Goal: Register for event/course

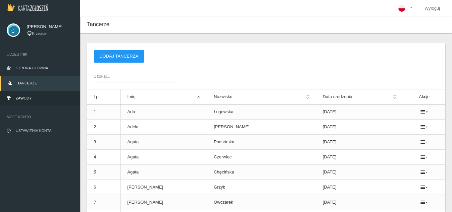
click at [37, 99] on link "Zawody" at bounding box center [40, 98] width 80 height 15
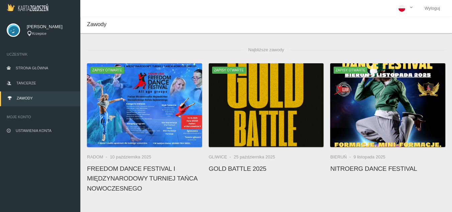
scroll to position [134, 0]
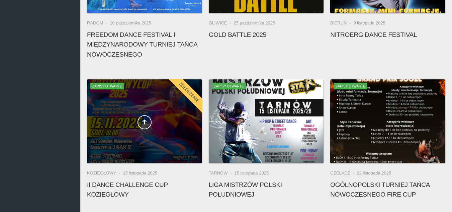
click at [156, 143] on div at bounding box center [144, 121] width 115 height 84
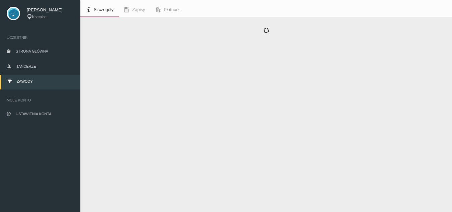
scroll to position [24, 0]
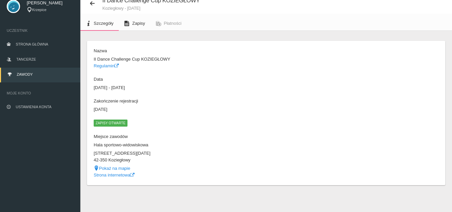
click at [133, 28] on link "Zapisy" at bounding box center [134, 23] width 31 height 15
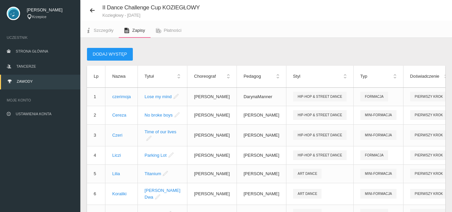
scroll to position [24, 0]
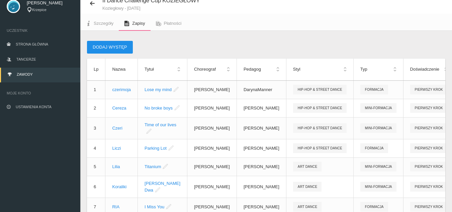
click at [119, 47] on button "Dodaj występ" at bounding box center [110, 47] width 46 height 13
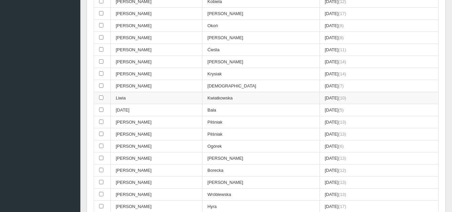
scroll to position [625, 0]
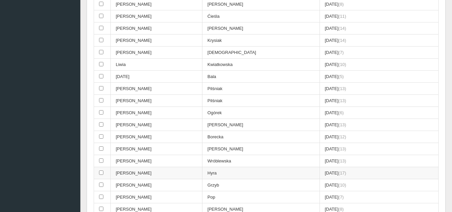
click at [106, 174] on td at bounding box center [102, 173] width 17 height 12
checkbox input "true"
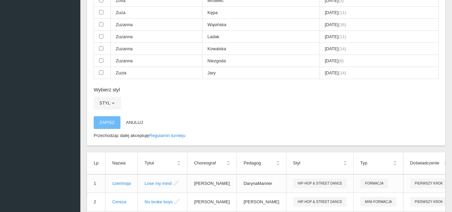
scroll to position [1327, 0]
click at [108, 105] on button "Styl" at bounding box center [108, 102] width 28 height 13
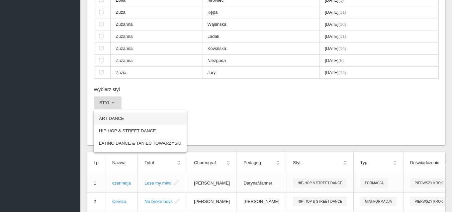
click at [118, 120] on link "ART DANCE" at bounding box center [140, 118] width 93 height 12
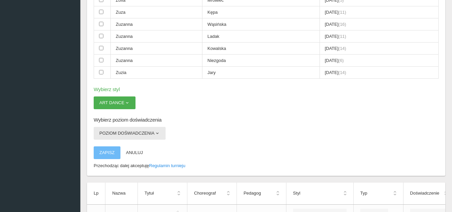
click at [152, 134] on button "Poziom doświadczenia" at bounding box center [130, 133] width 72 height 13
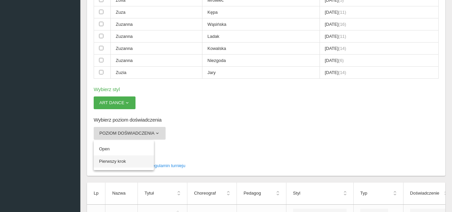
click at [122, 160] on link "Pierwszy krok" at bounding box center [124, 161] width 60 height 12
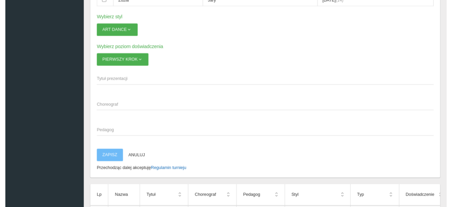
scroll to position [1394, 0]
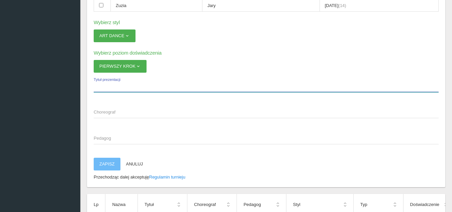
click at [116, 82] on label "Tytuł prezentacji" at bounding box center [266, 85] width 345 height 13
click at [116, 82] on input "Tytuł prezentacji" at bounding box center [266, 85] width 345 height 13
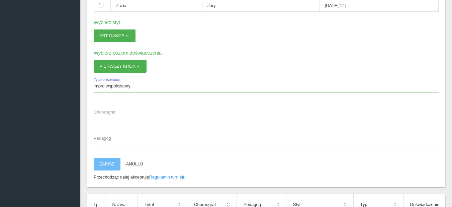
type input "impro współczesny"
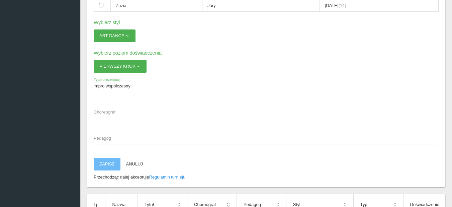
click at [139, 114] on span "Choreograf" at bounding box center [263, 112] width 338 height 7
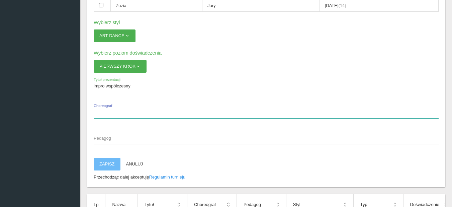
click at [139, 114] on input "Choreograf" at bounding box center [266, 111] width 345 height 13
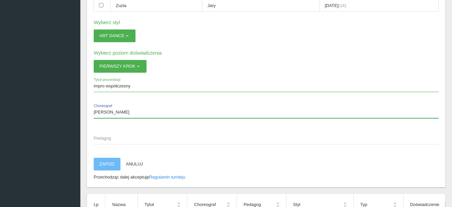
type input "[PERSON_NAME]"
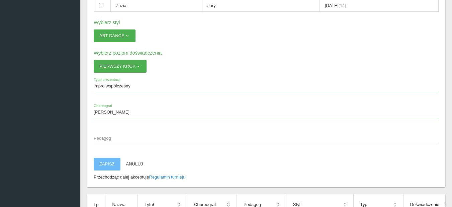
click at [130, 135] on span "Pedagog" at bounding box center [263, 138] width 338 height 7
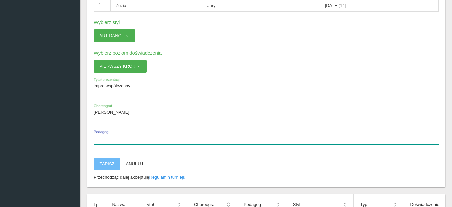
click at [130, 135] on input "Pedagog" at bounding box center [266, 137] width 345 height 13
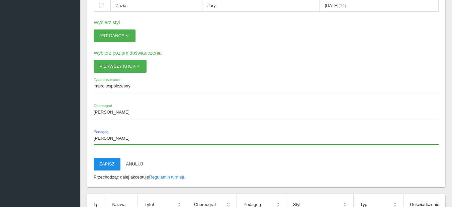
type input "[PERSON_NAME]"
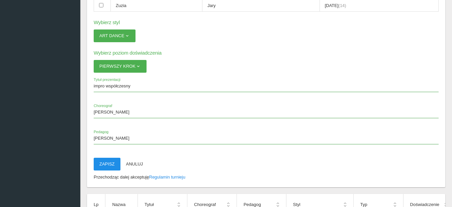
click at [100, 163] on button "Zapisz" at bounding box center [107, 163] width 27 height 13
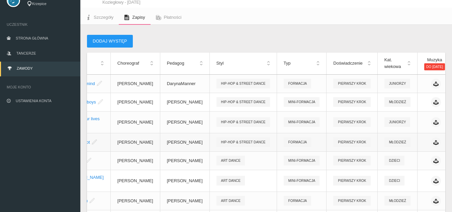
scroll to position [26, 0]
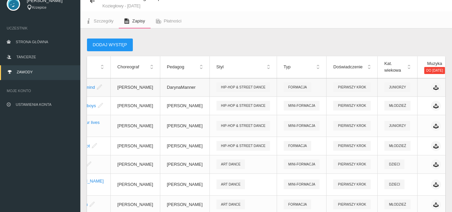
click at [407, 98] on link "Edytuj" at bounding box center [399, 101] width 67 height 12
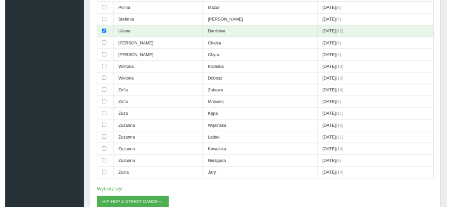
scroll to position [1229, 0]
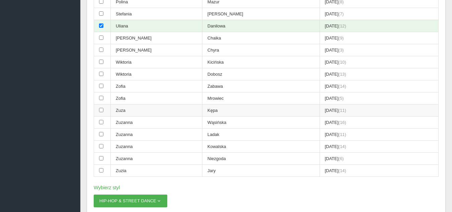
click at [100, 109] on input "checkbox" at bounding box center [101, 110] width 4 height 4
checkbox input "true"
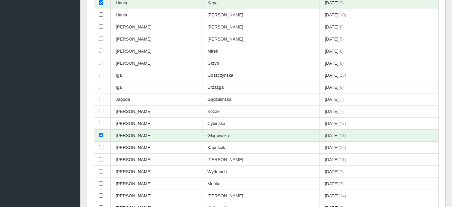
scroll to position [293, 0]
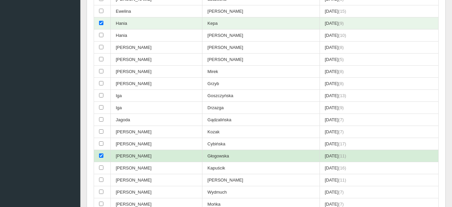
click at [98, 154] on td at bounding box center [102, 156] width 17 height 12
checkbox input "false"
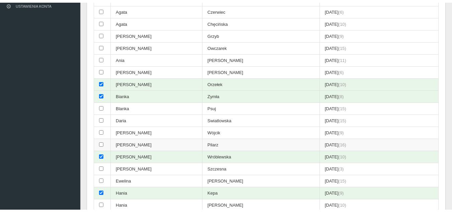
scroll to position [126, 0]
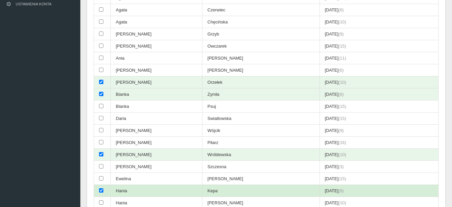
click at [100, 191] on input "checkbox" at bounding box center [101, 190] width 4 height 4
checkbox input "false"
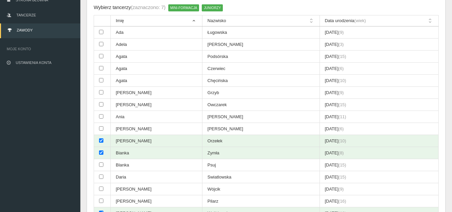
scroll to position [0, 0]
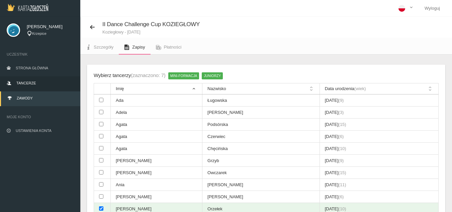
click at [46, 78] on link "Tancerze" at bounding box center [40, 83] width 80 height 15
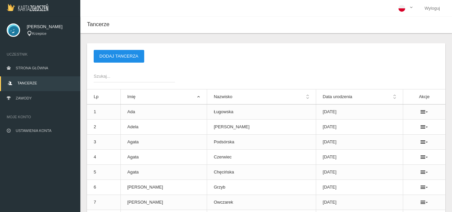
click at [124, 59] on button "Dodaj tancerza" at bounding box center [119, 56] width 50 height 13
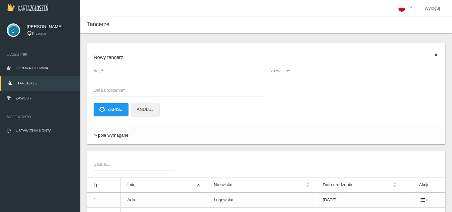
click at [125, 72] on span "Imię *" at bounding box center [175, 71] width 162 height 7
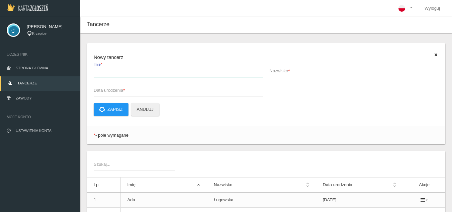
click at [125, 72] on input "Imię *" at bounding box center [178, 70] width 169 height 13
type input "[DATE]"
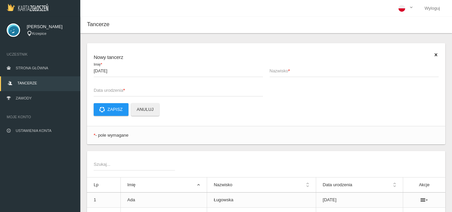
click at [285, 69] on span "Nazwisko *" at bounding box center [350, 71] width 162 height 7
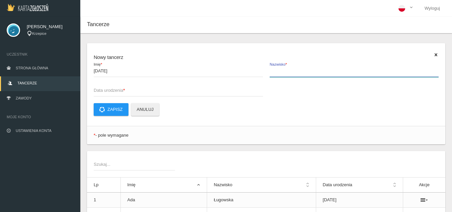
click at [285, 69] on input "Nazwisko *" at bounding box center [353, 70] width 169 height 13
type input "[PERSON_NAME]"
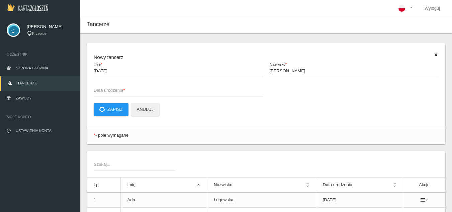
click at [159, 91] on span "Data urodzenia *" at bounding box center [175, 90] width 162 height 7
click at [159, 91] on input "Data urodzenia *" at bounding box center [178, 90] width 169 height 13
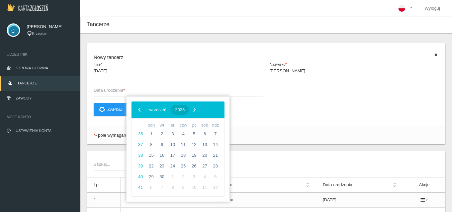
click at [184, 111] on span "2025" at bounding box center [180, 109] width 10 height 5
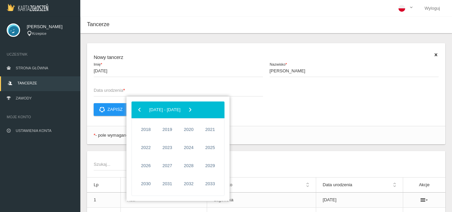
click at [145, 110] on div "‹ ​ [DATE] - [DATE] ​ ›" at bounding box center [177, 109] width 93 height 17
click at [140, 112] on span "‹" at bounding box center [139, 109] width 10 height 10
click at [211, 183] on span "2017" at bounding box center [209, 183] width 15 height 15
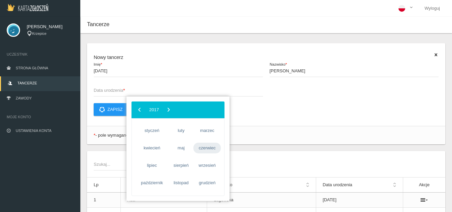
click at [204, 150] on span "czerwiec" at bounding box center [206, 147] width 27 height 11
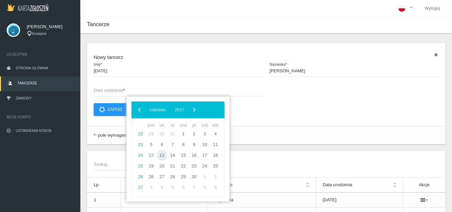
click at [165, 154] on span "13" at bounding box center [161, 155] width 11 height 11
type input "[DATE]"
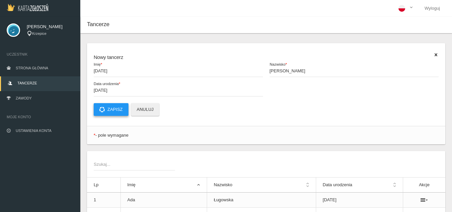
click at [120, 111] on button "Zapisz" at bounding box center [111, 109] width 35 height 13
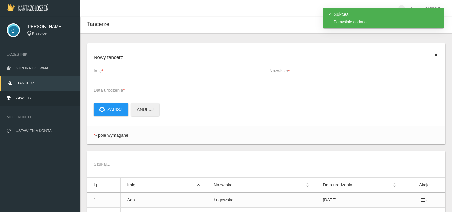
click at [51, 97] on link "Zawody" at bounding box center [40, 98] width 80 height 15
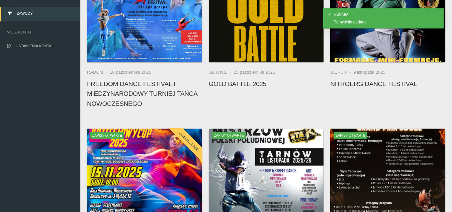
scroll to position [100, 0]
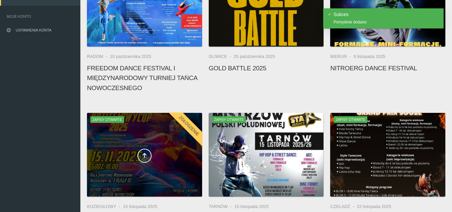
click at [125, 157] on span at bounding box center [144, 155] width 115 height 14
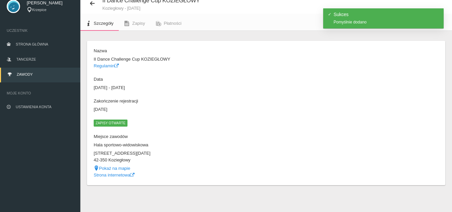
scroll to position [24, 0]
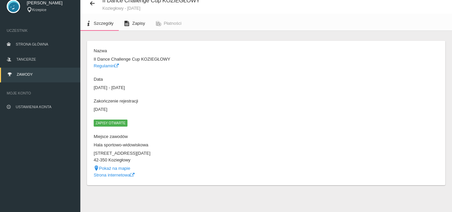
click at [135, 20] on link "Zapisy" at bounding box center [134, 23] width 31 height 15
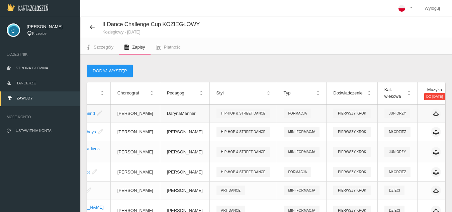
click at [402, 127] on link "Edytuj" at bounding box center [399, 127] width 67 height 12
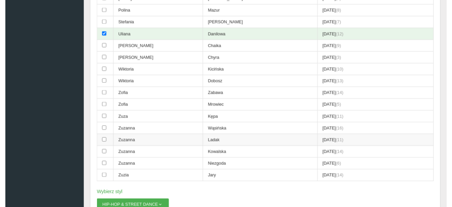
scroll to position [1237, 0]
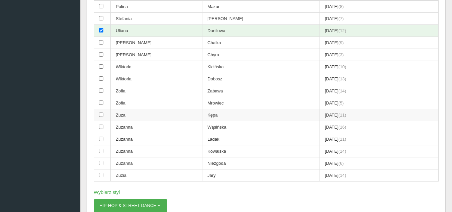
click at [99, 116] on input "checkbox" at bounding box center [101, 114] width 4 height 4
checkbox input "true"
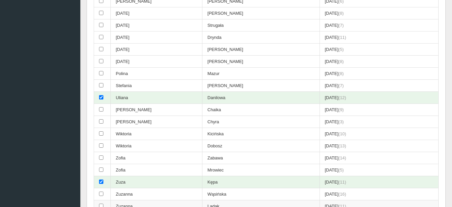
scroll to position [1136, 0]
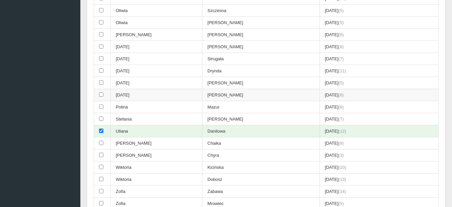
click at [105, 96] on td at bounding box center [102, 95] width 17 height 12
checkbox input "true"
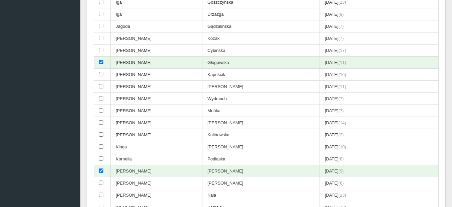
scroll to position [368, 0]
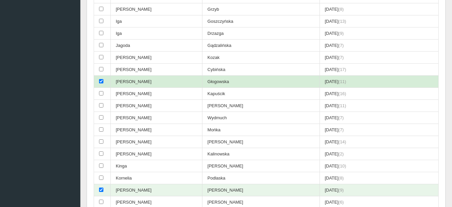
click at [107, 82] on td at bounding box center [102, 82] width 17 height 12
checkbox input "false"
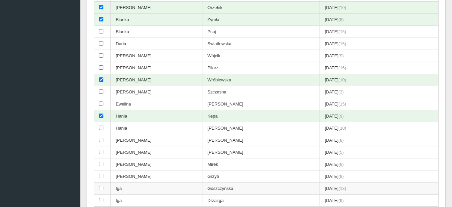
scroll to position [201, 0]
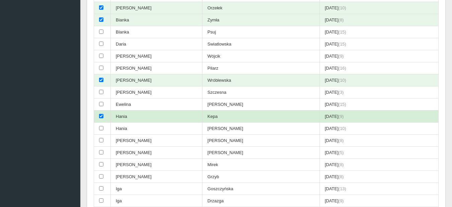
click at [101, 114] on td at bounding box center [102, 116] width 17 height 12
checkbox input "false"
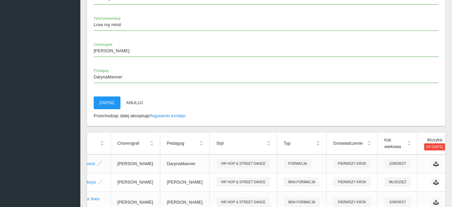
scroll to position [1470, 0]
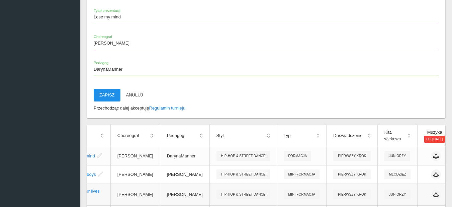
drag, startPoint x: 105, startPoint y: 96, endPoint x: 254, endPoint y: 35, distance: 160.2
click at [105, 96] on button "Zapisz" at bounding box center [107, 95] width 27 height 13
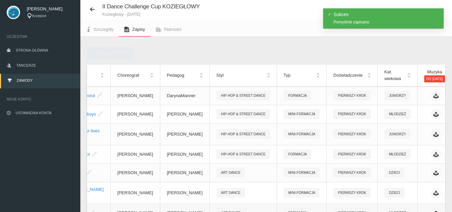
scroll to position [0, 0]
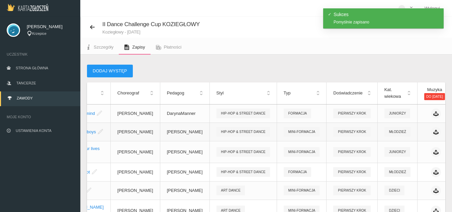
click at [400, 149] on link "Edytuj" at bounding box center [399, 149] width 67 height 12
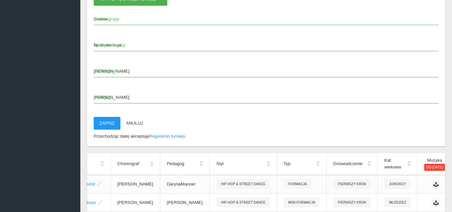
scroll to position [1455, 0]
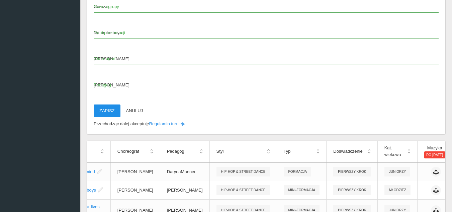
click at [100, 111] on button "Zapisz" at bounding box center [107, 110] width 27 height 13
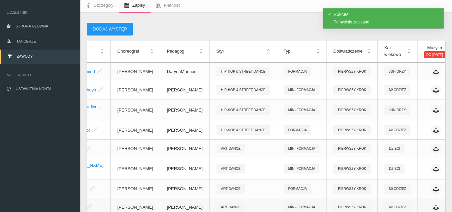
scroll to position [26, 0]
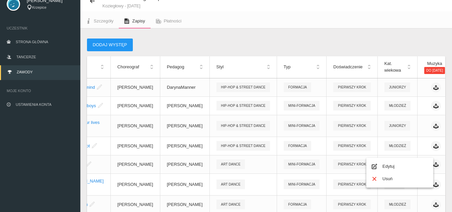
click at [332, 42] on div "Dodaj występ" at bounding box center [266, 44] width 358 height 13
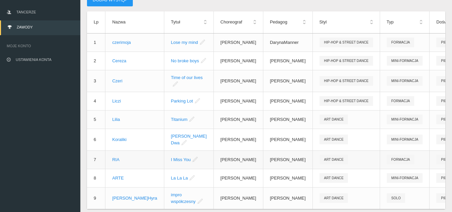
scroll to position [0, 0]
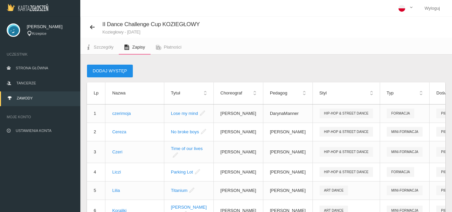
click at [129, 72] on button "Dodaj występ" at bounding box center [110, 71] width 46 height 13
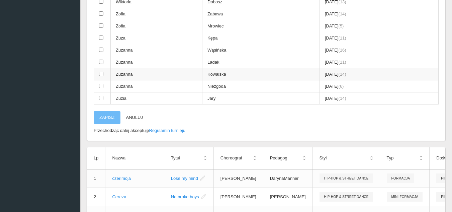
scroll to position [1303, 0]
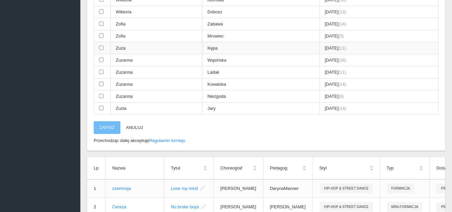
click at [101, 50] on input "checkbox" at bounding box center [101, 47] width 4 height 4
checkbox input "true"
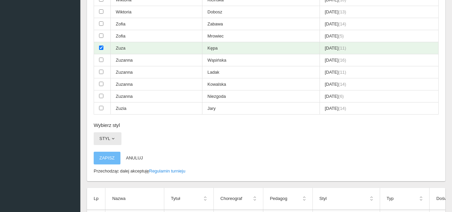
click at [116, 138] on button "Styl" at bounding box center [108, 138] width 28 height 13
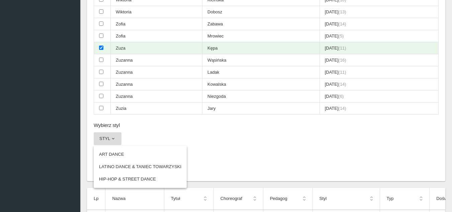
click at [116, 179] on link "HIP-HOP & STREET DANCE" at bounding box center [140, 179] width 93 height 12
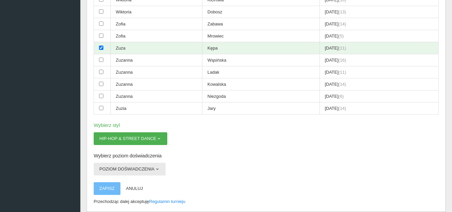
click at [155, 165] on button "Poziom doświadczenia" at bounding box center [130, 168] width 72 height 13
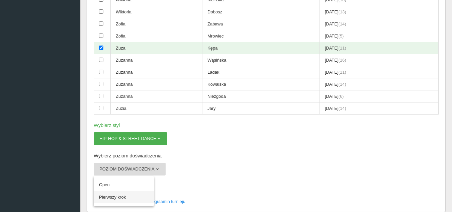
click at [122, 196] on link "Pierwszy krok" at bounding box center [124, 197] width 60 height 12
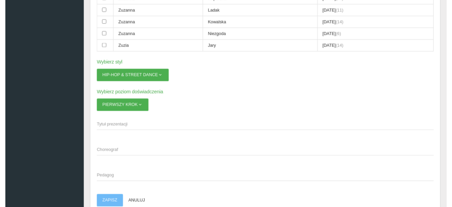
scroll to position [1370, 0]
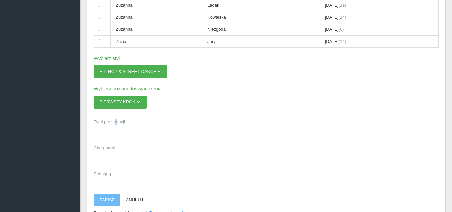
click at [113, 124] on span "Tytuł prezentacji" at bounding box center [263, 121] width 338 height 7
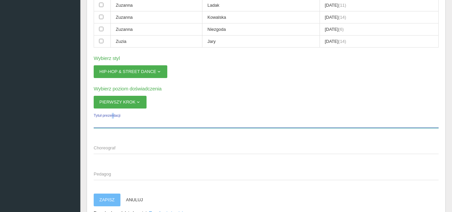
click at [113, 124] on input "Tytuł prezentacji" at bounding box center [266, 121] width 345 height 13
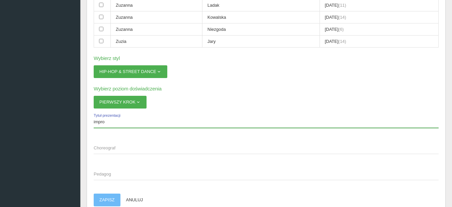
type input "impro"
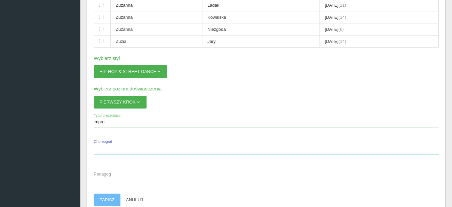
click at [120, 151] on input "Choreograf" at bounding box center [266, 147] width 345 height 13
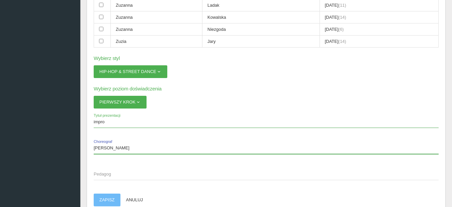
type input "[PERSON_NAME]"
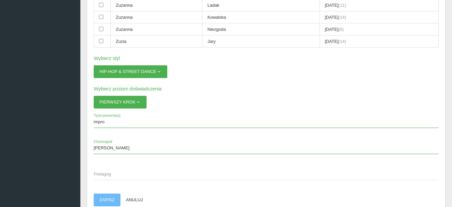
click at [121, 176] on span "Pedagog" at bounding box center [263, 173] width 338 height 7
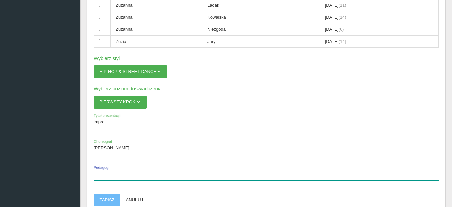
click at [121, 176] on input "Pedagog" at bounding box center [266, 173] width 345 height 13
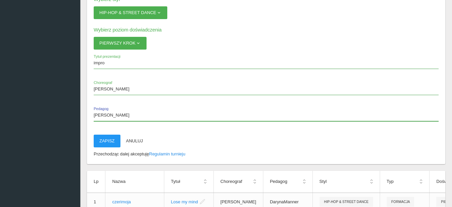
scroll to position [1437, 0]
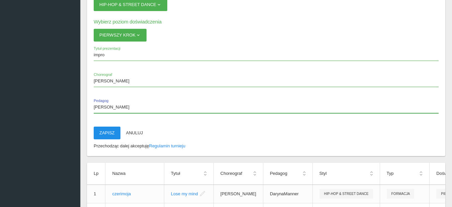
type input "[PERSON_NAME]"
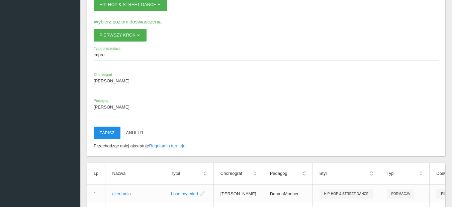
click at [102, 130] on button "Zapisz" at bounding box center [107, 132] width 27 height 13
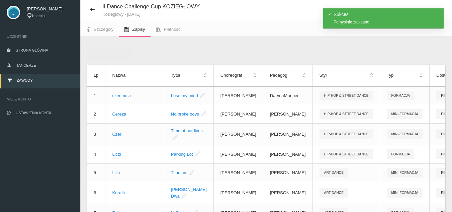
scroll to position [0, 0]
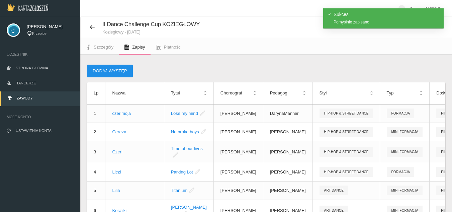
click at [113, 70] on button "Dodaj występ" at bounding box center [110, 71] width 46 height 13
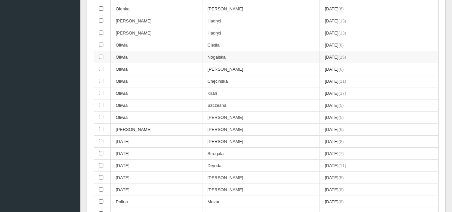
scroll to position [1069, 0]
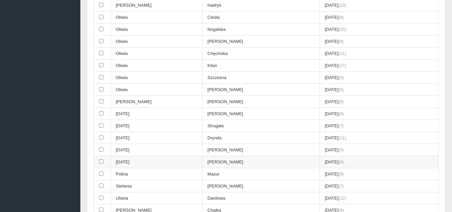
click at [103, 162] on td at bounding box center [102, 162] width 17 height 12
checkbox input "true"
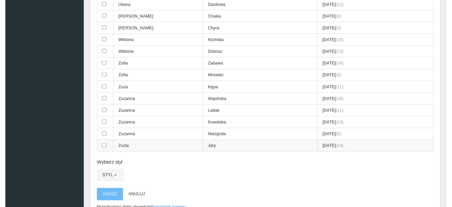
scroll to position [1370, 0]
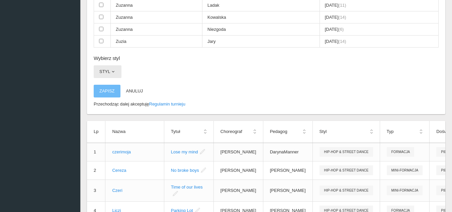
click at [117, 76] on button "Styl" at bounding box center [108, 71] width 28 height 13
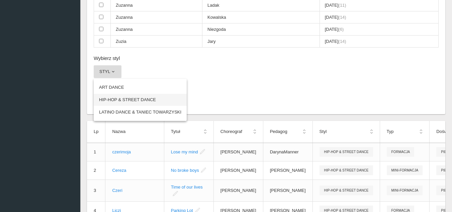
click at [118, 97] on link "HIP-HOP & STREET DANCE" at bounding box center [140, 100] width 93 height 12
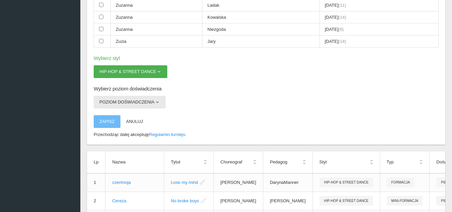
click at [139, 105] on button "Poziom doświadczenia" at bounding box center [130, 102] width 72 height 13
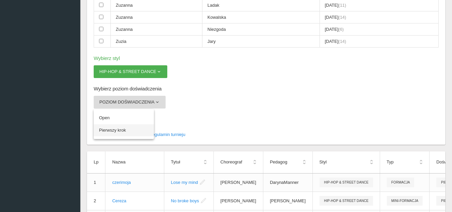
click at [125, 129] on link "Pierwszy krok" at bounding box center [124, 130] width 60 height 12
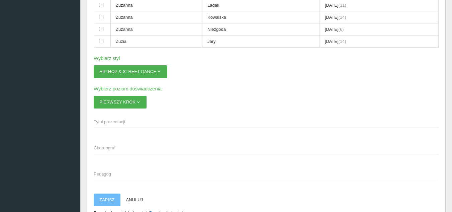
click at [121, 124] on span "Tytuł prezentacji" at bounding box center [263, 121] width 338 height 7
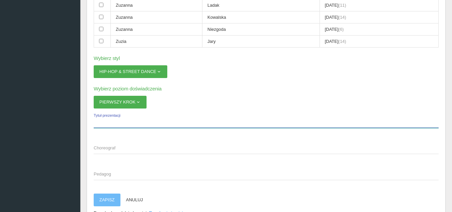
click at [121, 124] on input "Tytuł prezentacji" at bounding box center [266, 121] width 345 height 13
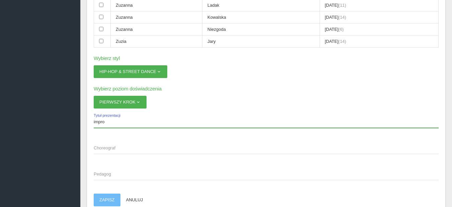
type input "impro"
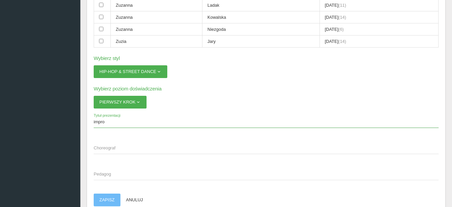
click at [158, 146] on span "Choreograf" at bounding box center [263, 147] width 338 height 7
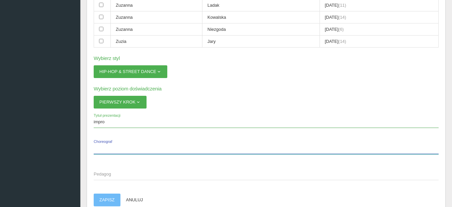
click at [158, 146] on input "Choreograf" at bounding box center [266, 147] width 345 height 13
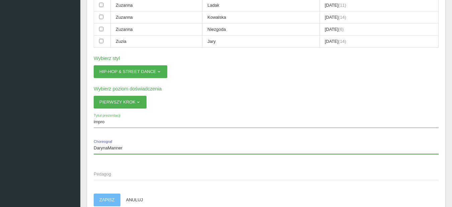
type input "DarynaManner"
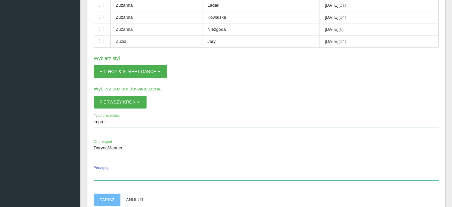
click at [134, 168] on label "Pedagog" at bounding box center [266, 173] width 345 height 13
click at [134, 168] on input "Pedagog" at bounding box center [266, 173] width 345 height 13
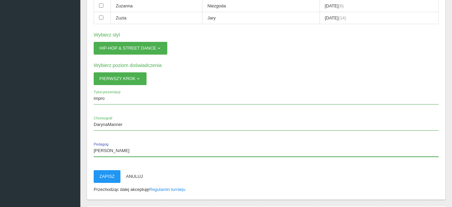
scroll to position [1404, 0]
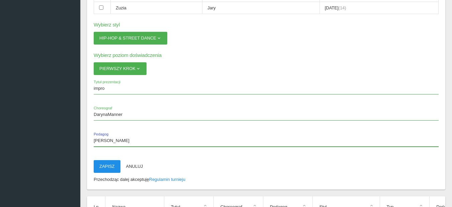
type input "[PERSON_NAME]"
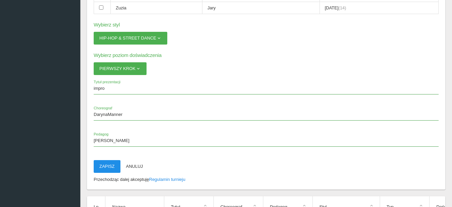
click at [106, 167] on button "Zapisz" at bounding box center [107, 166] width 27 height 13
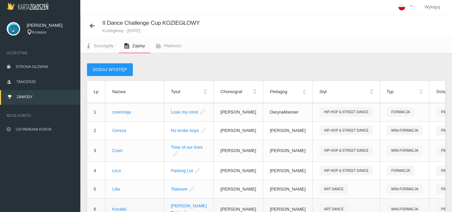
scroll to position [0, 0]
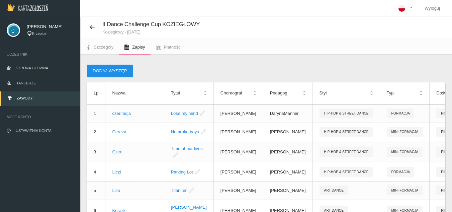
click at [122, 74] on button "Dodaj występ" at bounding box center [110, 71] width 46 height 13
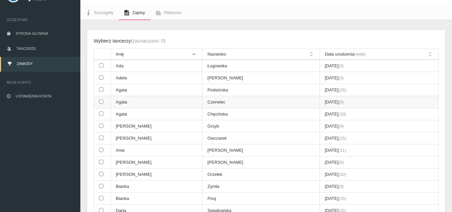
scroll to position [67, 0]
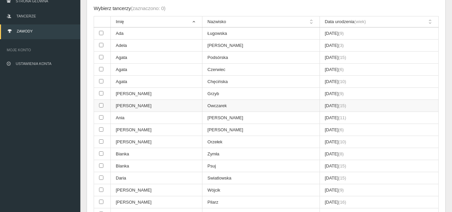
click at [103, 106] on td at bounding box center [102, 106] width 17 height 12
checkbox input "true"
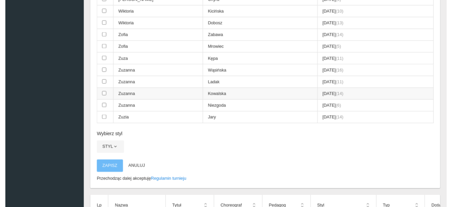
scroll to position [1370, 0]
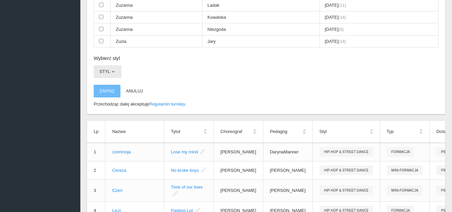
click at [111, 71] on span "button" at bounding box center [112, 71] width 5 height 5
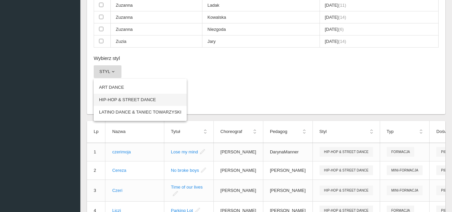
click at [120, 96] on link "HIP-HOP & STREET DANCE" at bounding box center [140, 100] width 93 height 12
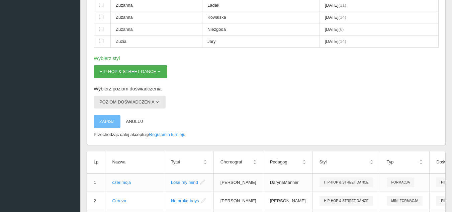
click at [149, 106] on button "Poziom doświadczenia" at bounding box center [130, 102] width 72 height 13
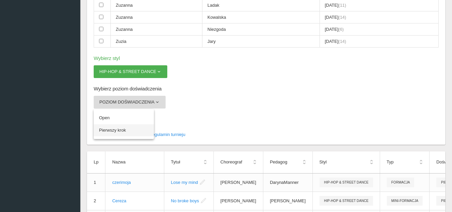
click at [112, 131] on link "Pierwszy krok" at bounding box center [124, 130] width 60 height 12
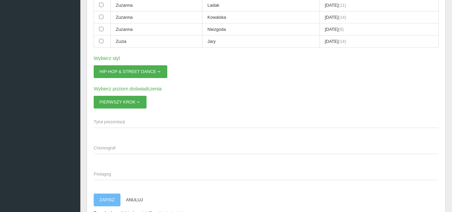
click at [111, 122] on span "Tytuł prezentacji" at bounding box center [263, 121] width 338 height 7
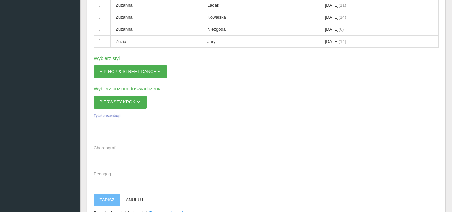
click at [111, 122] on input "Tytuł prezentacji" at bounding box center [266, 121] width 345 height 13
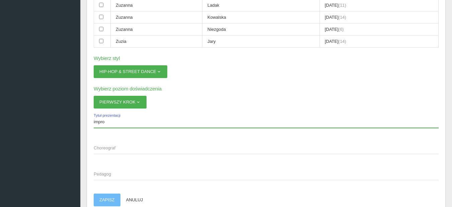
type input "impro"
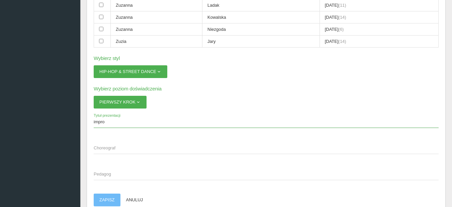
click at [119, 146] on span "Choreograf" at bounding box center [263, 147] width 338 height 7
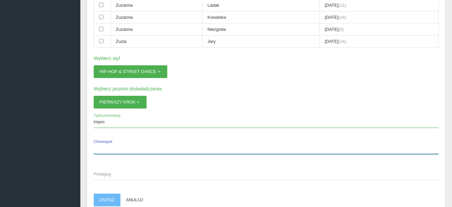
click at [119, 146] on input "Choreograf" at bounding box center [266, 147] width 345 height 13
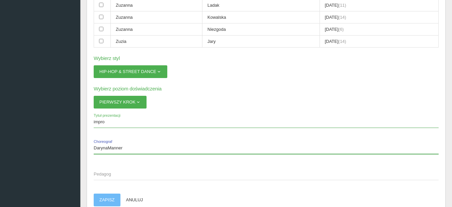
drag, startPoint x: 126, startPoint y: 147, endPoint x: 92, endPoint y: 144, distance: 34.3
type input "DarynaManner"
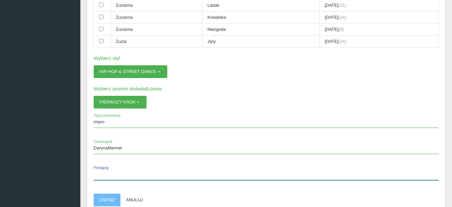
drag, startPoint x: 105, startPoint y: 144, endPoint x: 110, endPoint y: 168, distance: 25.0
click at [110, 168] on input "Pedagog" at bounding box center [266, 173] width 345 height 13
type input "[PERSON_NAME]"
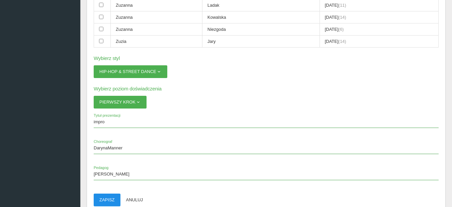
click at [110, 200] on button "Zapisz" at bounding box center [107, 199] width 27 height 13
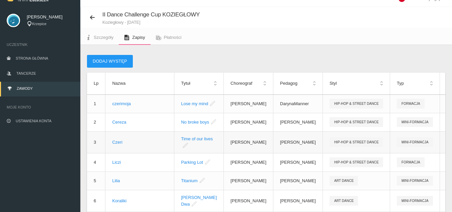
scroll to position [0, 0]
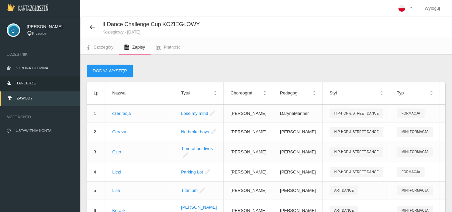
click at [46, 79] on link "Tancerze" at bounding box center [40, 83] width 80 height 15
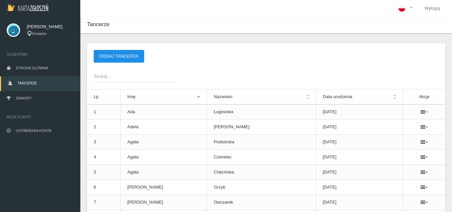
click at [118, 56] on button "Dodaj tancerza" at bounding box center [119, 56] width 50 height 13
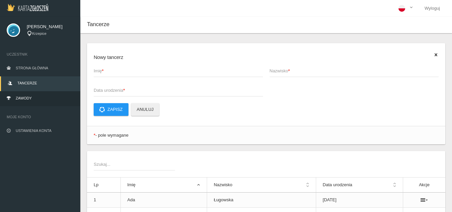
click at [45, 94] on link "Zawody" at bounding box center [40, 98] width 80 height 15
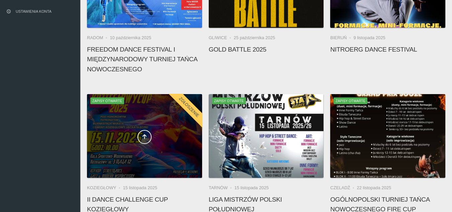
scroll to position [134, 0]
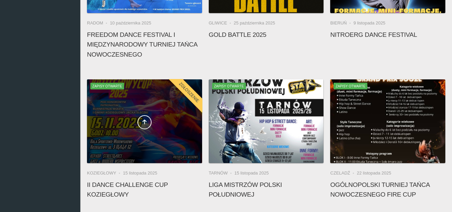
click at [148, 130] on div at bounding box center [144, 121] width 115 height 84
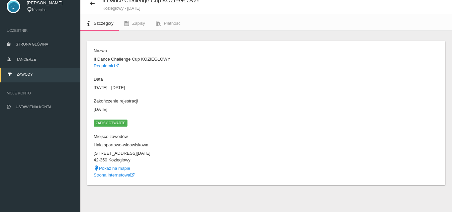
scroll to position [24, 0]
click at [148, 130] on dl "Nazwa II Dance Challenge Cup KOZIEGŁOWY Regulamin Data [DATE] - [DATE] Zakończe…" at bounding box center [178, 112] width 169 height 130
click at [135, 26] on link "Zapisy" at bounding box center [134, 23] width 31 height 15
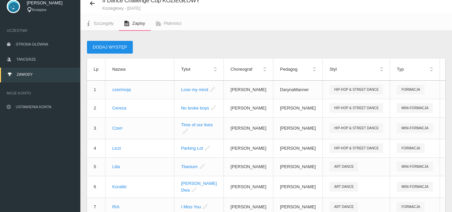
click at [113, 49] on button "Dodaj występ" at bounding box center [110, 47] width 46 height 13
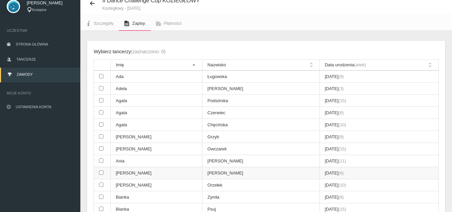
click at [102, 175] on td at bounding box center [102, 173] width 17 height 12
checkbox input "true"
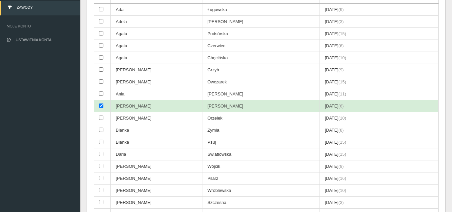
scroll to position [124, 0]
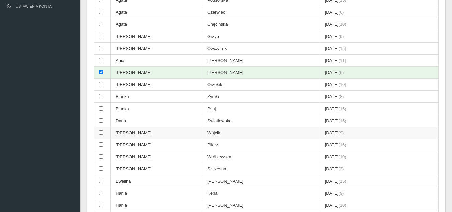
click at [101, 133] on input "checkbox" at bounding box center [101, 132] width 4 height 4
checkbox input "true"
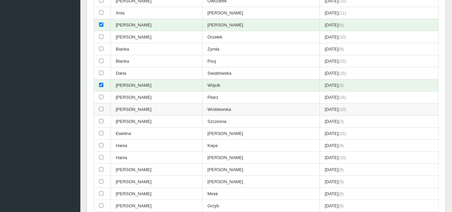
scroll to position [191, 0]
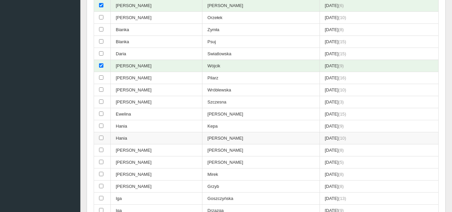
click at [104, 140] on td at bounding box center [102, 138] width 17 height 12
checkbox input "true"
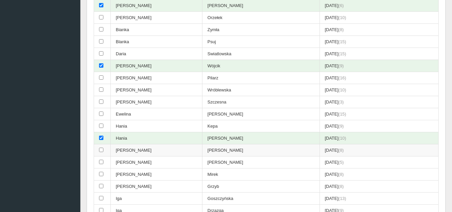
click at [105, 153] on td at bounding box center [102, 150] width 17 height 12
checkbox input "true"
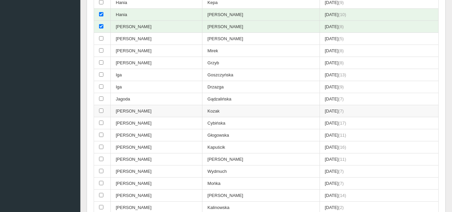
scroll to position [325, 0]
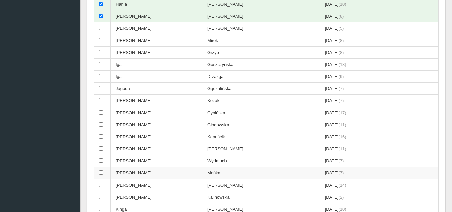
click at [124, 170] on td "[PERSON_NAME]" at bounding box center [157, 173] width 92 height 12
checkbox input "true"
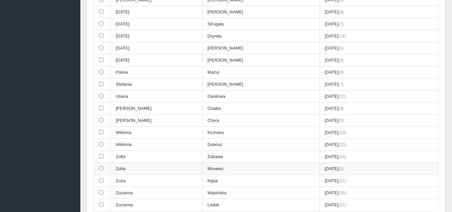
scroll to position [1160, 0]
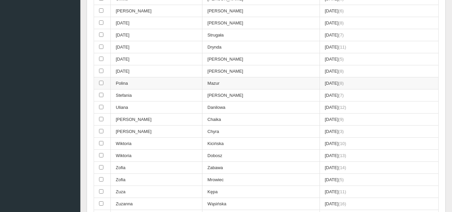
click at [98, 81] on td at bounding box center [102, 83] width 17 height 12
checkbox input "true"
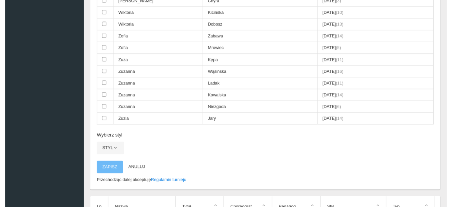
scroll to position [1303, 0]
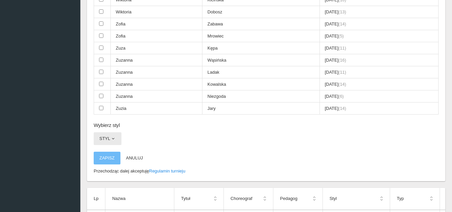
click at [107, 134] on button "Styl" at bounding box center [108, 138] width 28 height 13
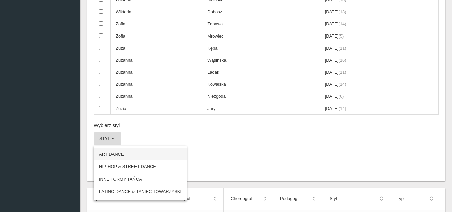
click at [133, 154] on link "ART DANCE" at bounding box center [140, 154] width 93 height 12
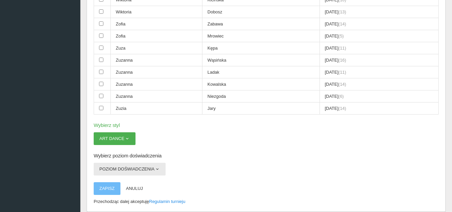
click at [145, 170] on button "Poziom doświadczenia" at bounding box center [130, 168] width 72 height 13
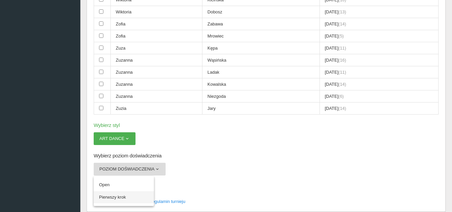
click at [119, 195] on link "Pierwszy krok" at bounding box center [124, 197] width 60 height 12
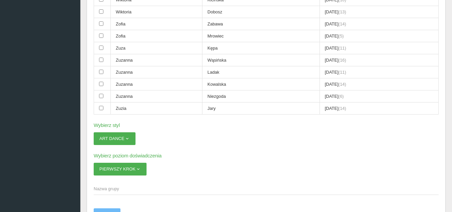
click at [148, 189] on span "Nazwa grupy" at bounding box center [263, 188] width 338 height 7
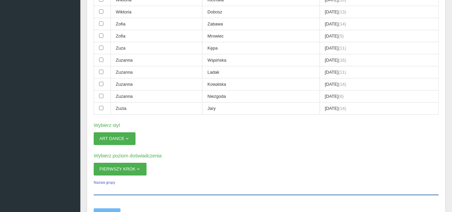
click at [148, 189] on input "Nazwa grupy" at bounding box center [266, 188] width 345 height 13
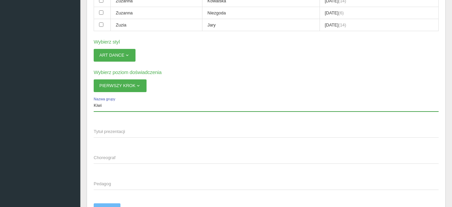
scroll to position [1404, 0]
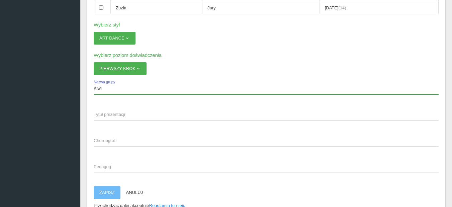
type input "Kiwi"
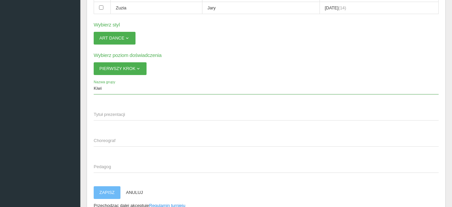
click at [127, 114] on span "Tytuł prezentacji" at bounding box center [263, 114] width 338 height 7
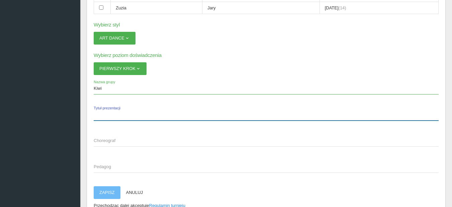
click at [127, 114] on input "Tytuł prezentacji" at bounding box center [266, 114] width 345 height 13
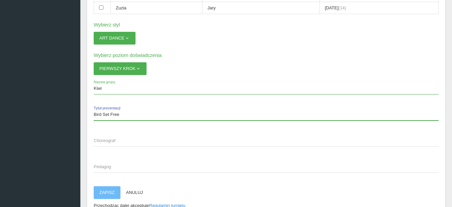
type input "Bird Set Free"
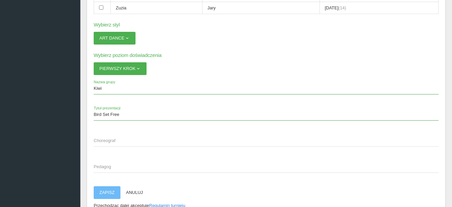
click at [115, 138] on span "Choreograf" at bounding box center [263, 140] width 338 height 7
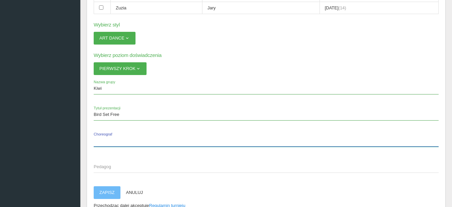
click at [115, 138] on input "Choreograf" at bounding box center [266, 140] width 345 height 13
type input "[PERSON_NAME]"
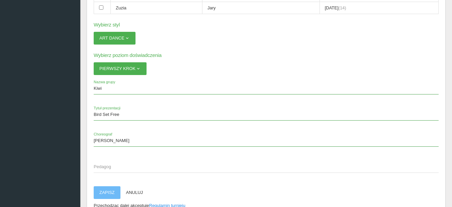
click at [116, 168] on span "Pedagog" at bounding box center [263, 166] width 338 height 7
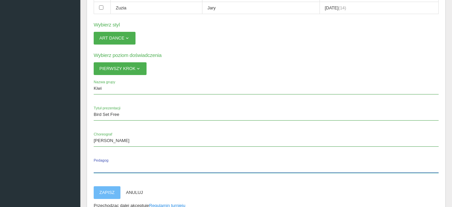
click at [116, 168] on input "Pedagog" at bounding box center [266, 166] width 345 height 13
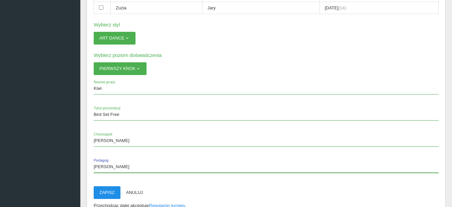
type input "[PERSON_NAME]"
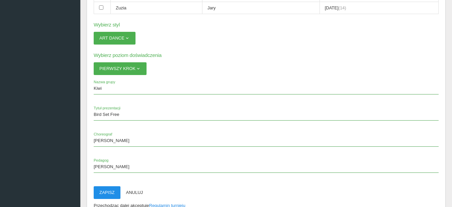
click at [110, 195] on button "Zapisz" at bounding box center [107, 192] width 27 height 13
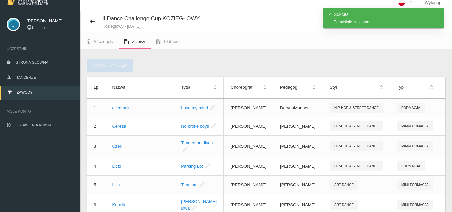
scroll to position [0, 0]
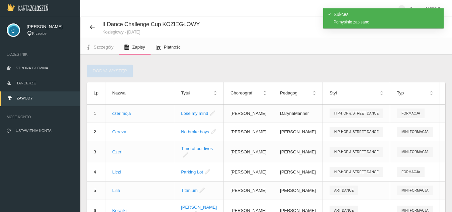
click at [165, 49] on span "Płatności" at bounding box center [173, 46] width 18 height 5
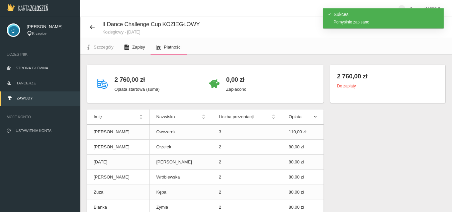
click at [136, 46] on span "Zapisy" at bounding box center [138, 46] width 13 height 5
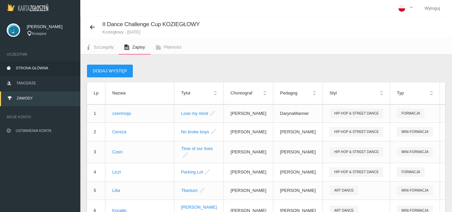
click at [43, 66] on span "Strona główna" at bounding box center [32, 68] width 32 height 4
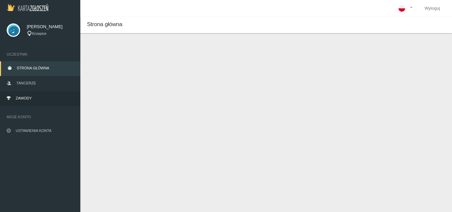
click at [31, 98] on span "Zawody" at bounding box center [24, 98] width 16 height 4
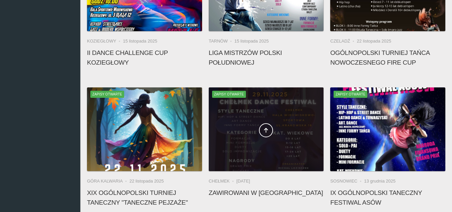
scroll to position [301, 0]
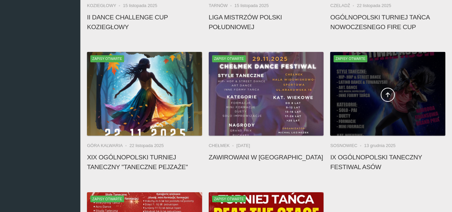
click at [378, 120] on div at bounding box center [387, 94] width 115 height 84
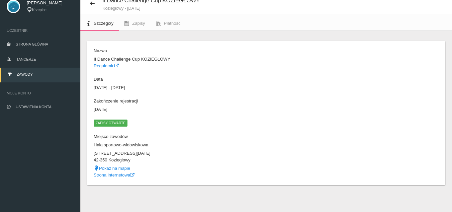
scroll to position [17, 0]
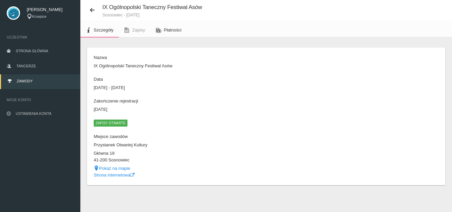
click at [171, 29] on span "Płatności" at bounding box center [173, 29] width 18 height 5
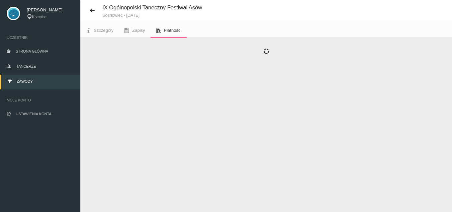
scroll to position [17, 0]
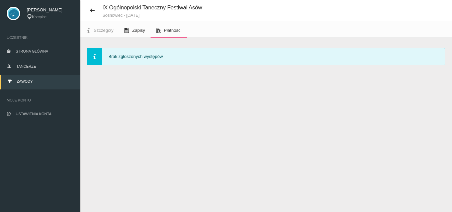
click at [139, 26] on link "Zapisy" at bounding box center [134, 30] width 31 height 15
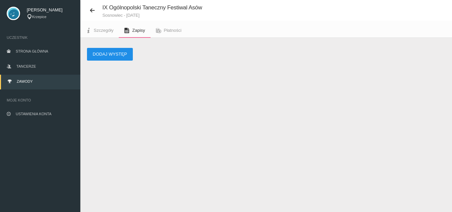
click at [100, 52] on button "Dodaj występ" at bounding box center [110, 54] width 46 height 13
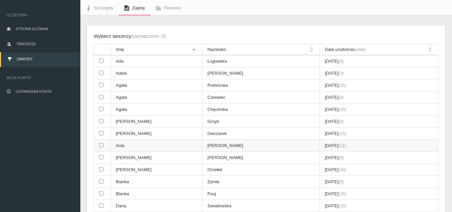
scroll to position [50, 0]
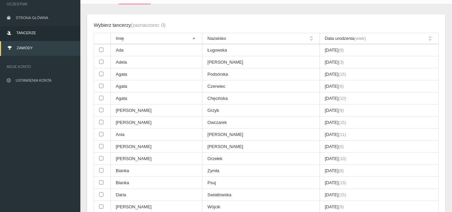
click at [41, 30] on link "Tancerze" at bounding box center [40, 33] width 80 height 15
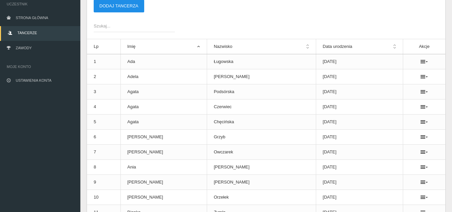
click at [121, 7] on button "Dodaj tancerza" at bounding box center [119, 6] width 50 height 13
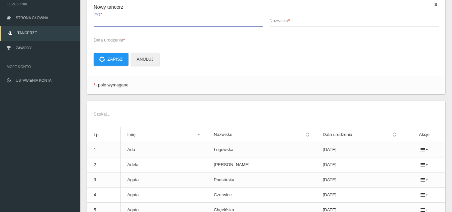
click at [122, 26] on input "Imię *" at bounding box center [178, 20] width 169 height 13
type input "[PERSON_NAME]"
click at [299, 22] on span "Nazwisko *" at bounding box center [350, 20] width 162 height 7
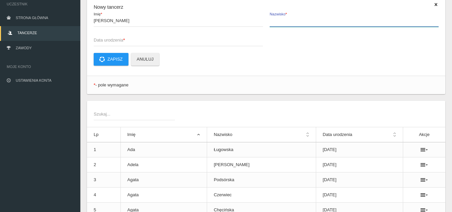
click at [299, 22] on input "Nazwisko *" at bounding box center [353, 20] width 169 height 13
type input "Leszczyna"
click at [195, 40] on span "Data urodzenia *" at bounding box center [175, 40] width 162 height 7
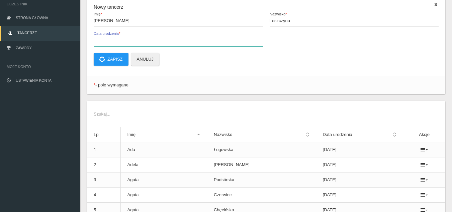
click at [195, 40] on input "Data urodzenia *" at bounding box center [178, 39] width 169 height 13
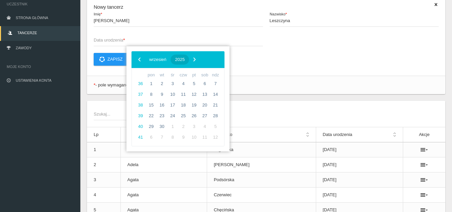
click at [184, 60] on span "2025" at bounding box center [180, 59] width 10 height 5
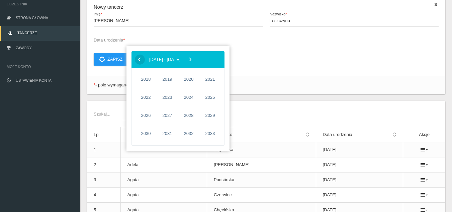
click at [138, 58] on span "‹" at bounding box center [139, 59] width 10 height 10
click at [186, 135] on span "2016" at bounding box center [188, 133] width 15 height 15
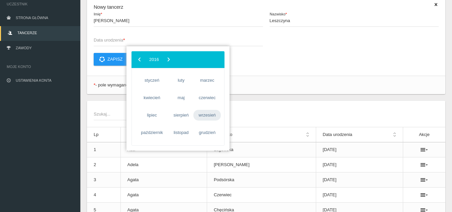
click at [198, 117] on span "wrzesień" at bounding box center [206, 115] width 27 height 11
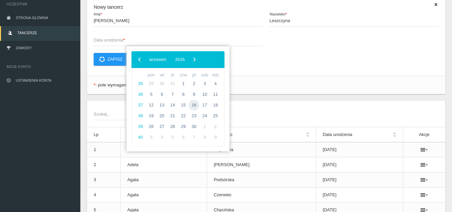
click at [195, 106] on span "16" at bounding box center [193, 105] width 11 height 11
type input "[DATE]"
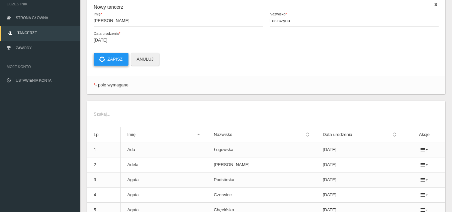
click at [117, 60] on button "Zapisz" at bounding box center [111, 59] width 35 height 13
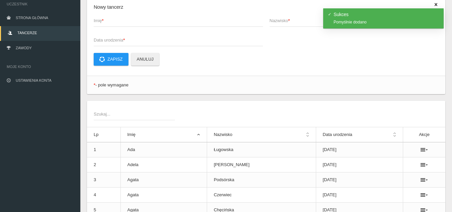
click at [108, 18] on span "Imię *" at bounding box center [175, 20] width 162 height 7
click at [108, 18] on input "Imię *" at bounding box center [178, 20] width 169 height 13
type input "[PERSON_NAME]"
click at [276, 24] on span "Nazwisko *" at bounding box center [350, 20] width 162 height 7
click at [276, 24] on input "Nazwisko *" at bounding box center [353, 20] width 169 height 13
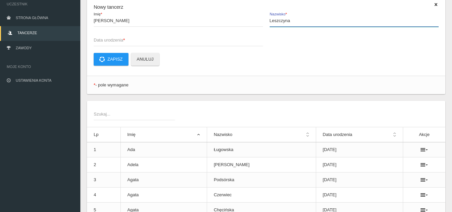
type input "Leszczyna"
click at [197, 42] on span "Data urodzenia *" at bounding box center [175, 40] width 162 height 7
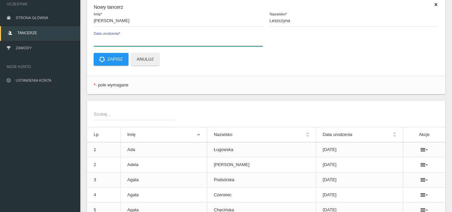
click at [197, 42] on input "Data urodzenia *" at bounding box center [178, 39] width 169 height 13
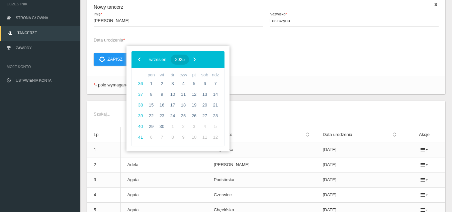
click at [184, 58] on span "2025" at bounding box center [180, 59] width 10 height 5
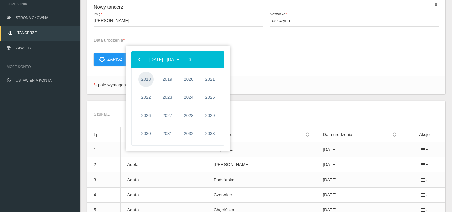
click at [143, 78] on span "2018" at bounding box center [145, 79] width 15 height 15
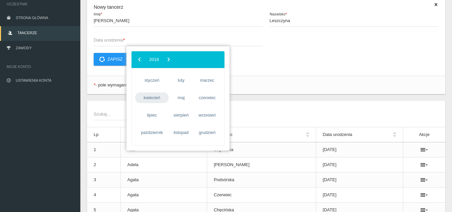
click at [155, 101] on span "kwiecień" at bounding box center [151, 97] width 33 height 11
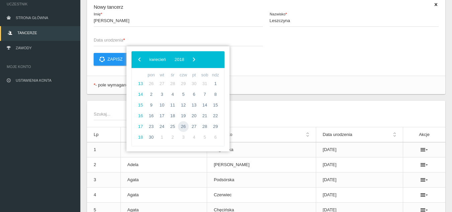
click at [179, 125] on span "26" at bounding box center [183, 126] width 11 height 11
type input "[DATE]"
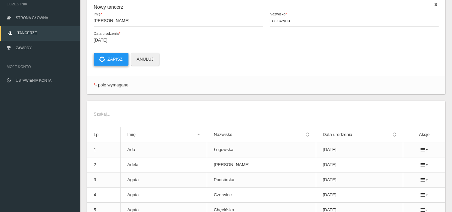
click at [116, 63] on button "Zapisz" at bounding box center [111, 59] width 35 height 13
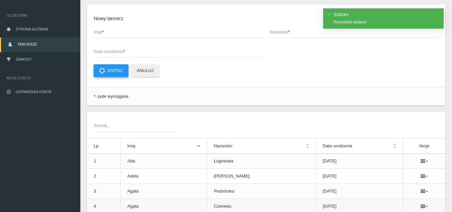
scroll to position [17, 0]
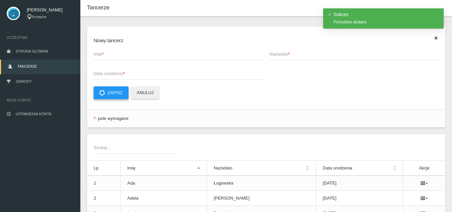
click at [113, 94] on button "Zapisz" at bounding box center [111, 92] width 35 height 13
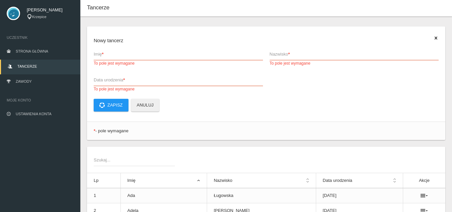
click at [113, 53] on span "Imię *" at bounding box center [175, 54] width 162 height 7
click at [113, 53] on input "Imię * To pole jest wymagane" at bounding box center [178, 53] width 169 height 13
type input "[PERSON_NAME]"
click at [304, 55] on span "Nazwisko *" at bounding box center [350, 54] width 162 height 7
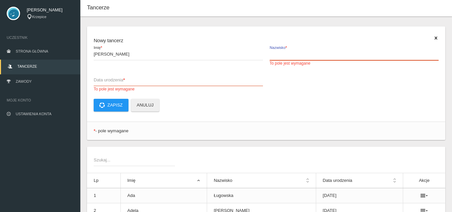
click at [304, 55] on input "Nazwisko * To pole jest wymagane" at bounding box center [353, 53] width 169 height 13
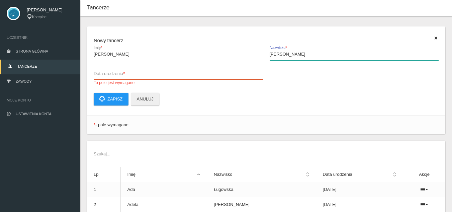
type input "[PERSON_NAME]"
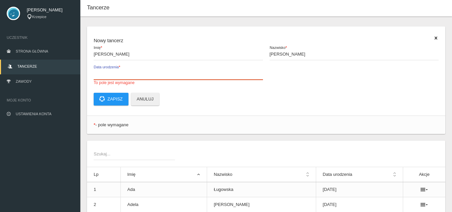
click at [201, 69] on label "Data urodzenia * To pole jest wymagane" at bounding box center [178, 76] width 169 height 19
click at [201, 69] on input "Data urodzenia * To pole jest wymagane" at bounding box center [178, 73] width 169 height 13
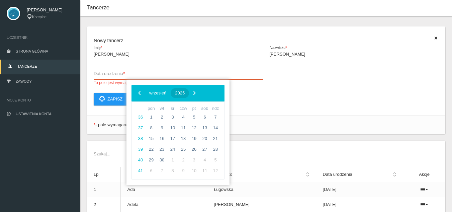
click at [184, 91] on span "2025" at bounding box center [180, 92] width 10 height 5
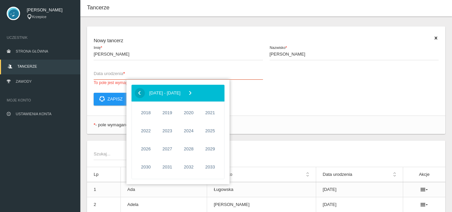
click at [140, 93] on span "‹" at bounding box center [139, 93] width 10 height 10
click at [147, 169] on span "2014" at bounding box center [145, 166] width 15 height 15
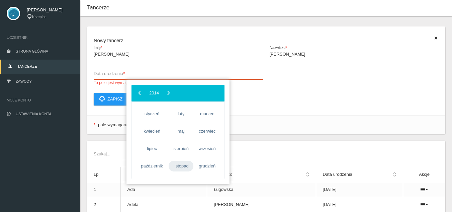
click at [182, 166] on span "listopad" at bounding box center [180, 165] width 25 height 11
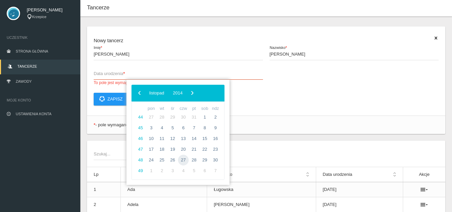
click at [184, 160] on span "27" at bounding box center [183, 159] width 11 height 11
type input "[DATE]"
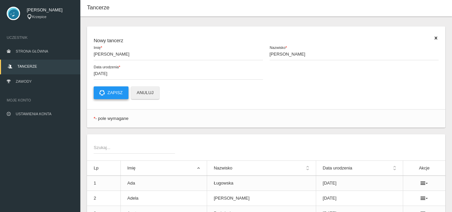
click at [119, 95] on button "Zapisz" at bounding box center [111, 92] width 35 height 13
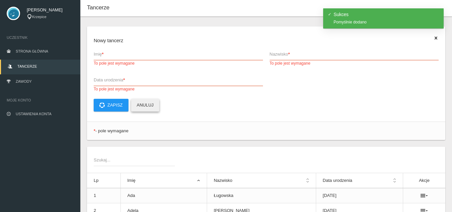
click at [141, 103] on button "Anuluj" at bounding box center [145, 105] width 28 height 13
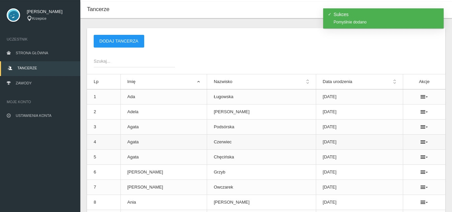
scroll to position [0, 0]
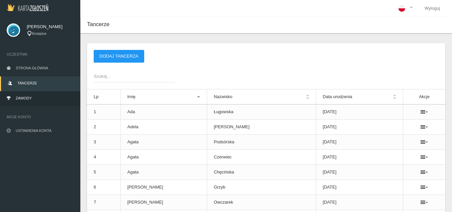
click at [37, 98] on link "Zawody" at bounding box center [40, 98] width 80 height 15
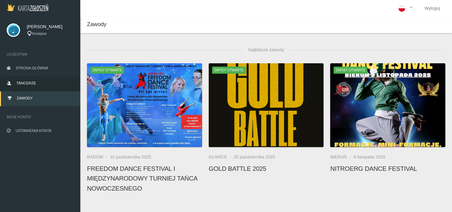
click at [38, 84] on link "Tancerze" at bounding box center [40, 83] width 80 height 15
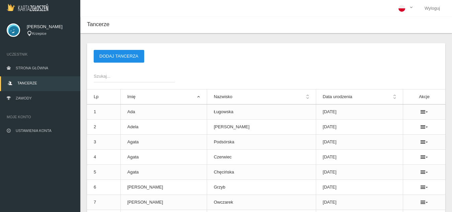
click at [102, 56] on button "Dodaj tancerza" at bounding box center [119, 56] width 50 height 13
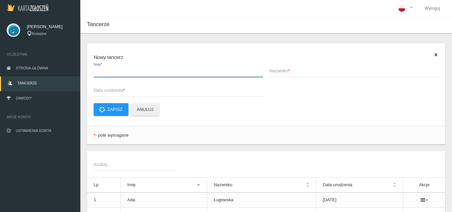
click at [102, 68] on input "Imię *" at bounding box center [178, 70] width 169 height 13
type input "Wiktoria"
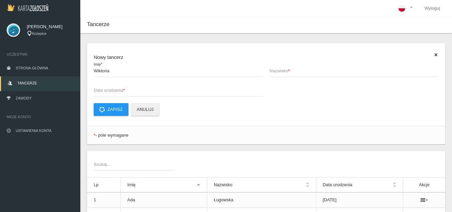
click at [278, 71] on span "Nazwisko *" at bounding box center [350, 71] width 162 height 7
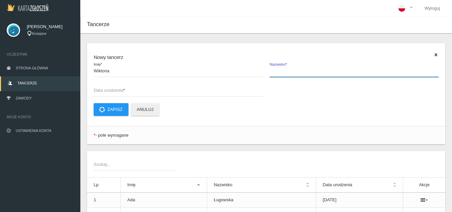
click at [278, 71] on input "Nazwisko *" at bounding box center [353, 70] width 169 height 13
type input "Kot"
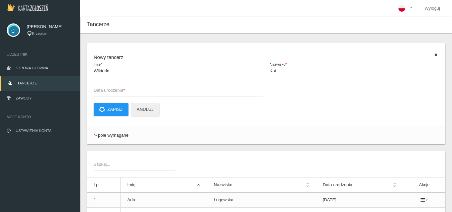
click at [192, 93] on span "Data urodzenia *" at bounding box center [175, 90] width 162 height 7
click at [192, 93] on input "Data urodzenia *" at bounding box center [178, 90] width 169 height 13
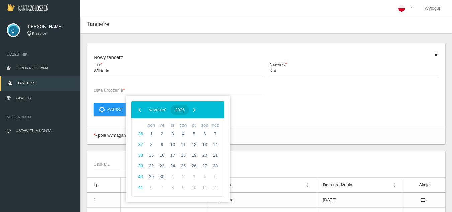
click at [184, 108] on span "2025" at bounding box center [180, 109] width 10 height 5
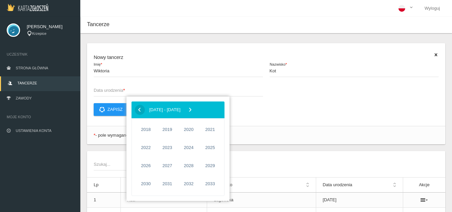
click at [139, 109] on span "‹" at bounding box center [139, 109] width 10 height 10
click at [170, 181] on span "2015" at bounding box center [166, 183] width 15 height 15
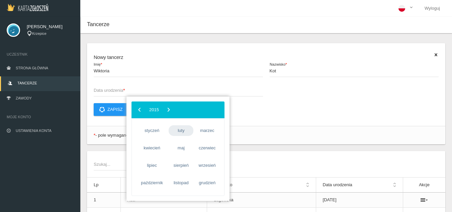
click at [185, 132] on span "luty" at bounding box center [180, 130] width 25 height 11
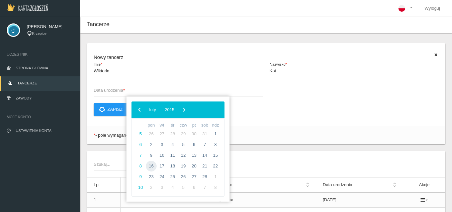
click at [151, 165] on span "16" at bounding box center [151, 165] width 11 height 11
type input "[DATE]"
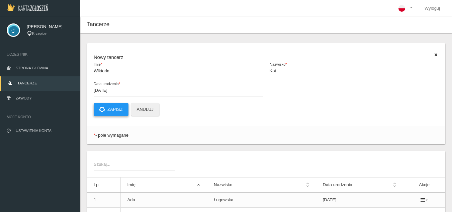
click at [120, 114] on button "Zapisz" at bounding box center [111, 109] width 35 height 13
click at [36, 97] on link "Zawody" at bounding box center [40, 98] width 80 height 15
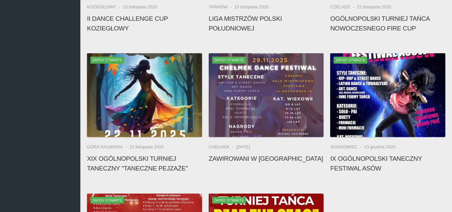
scroll to position [301, 0]
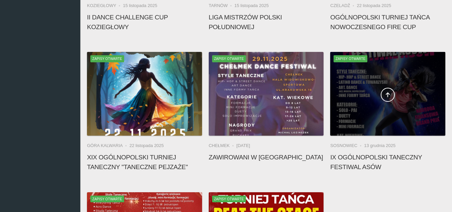
click at [386, 116] on div at bounding box center [387, 94] width 115 height 84
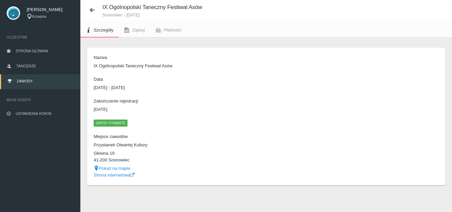
scroll to position [17, 0]
click at [386, 116] on div "Nazwa IX Ogólnopolski Taneczny Festiwal Asów Data [DATE] - [DATE] Zakończenie r…" at bounding box center [265, 116] width 351 height 124
click at [136, 31] on span "Zapisy" at bounding box center [138, 29] width 13 height 5
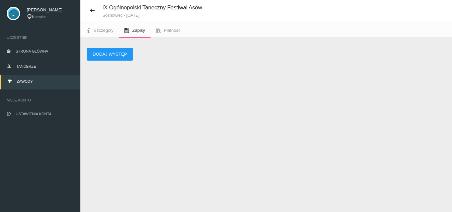
scroll to position [17, 0]
click at [122, 53] on button "Dodaj występ" at bounding box center [110, 54] width 46 height 13
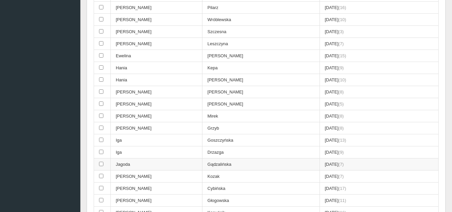
scroll to position [284, 0]
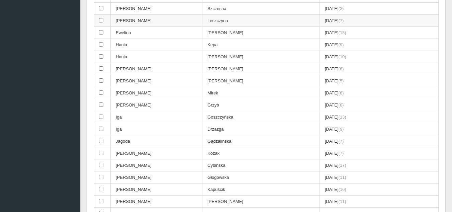
click at [106, 22] on td at bounding box center [102, 21] width 17 height 12
checkbox input "true"
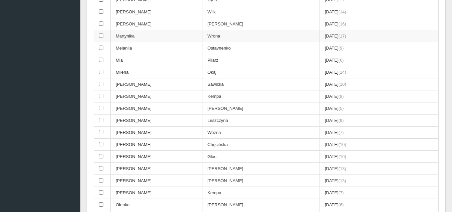
scroll to position [886, 0]
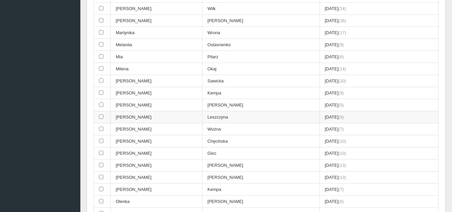
click at [96, 118] on td at bounding box center [102, 117] width 17 height 12
checkbox input "true"
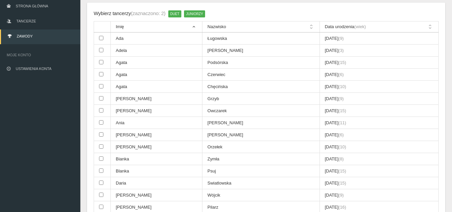
scroll to position [50, 0]
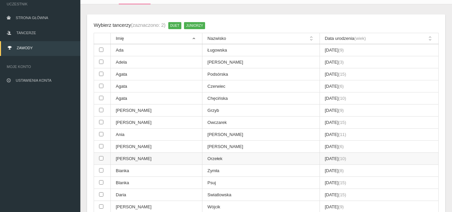
click at [107, 160] on td at bounding box center [102, 158] width 17 height 12
checkbox input "true"
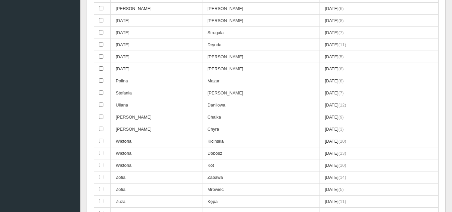
scroll to position [1220, 0]
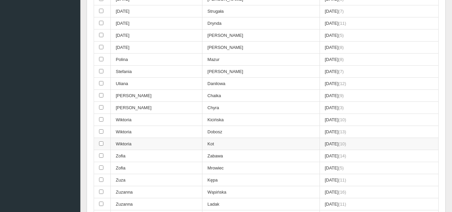
click at [156, 145] on td "Wiktoria" at bounding box center [157, 144] width 92 height 12
checkbox input "true"
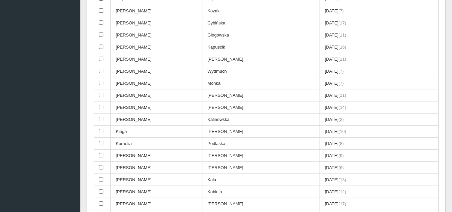
scroll to position [412, 0]
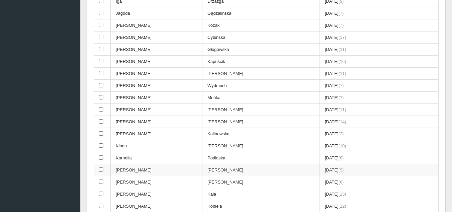
click at [101, 167] on input "checkbox" at bounding box center [101, 169] width 4 height 4
checkbox input "true"
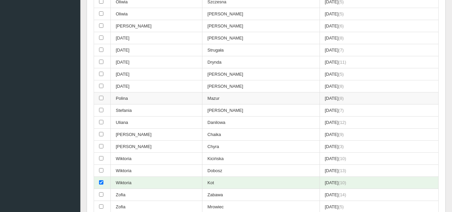
scroll to position [1180, 0]
click at [108, 122] on td at bounding box center [102, 123] width 17 height 12
checkbox input "true"
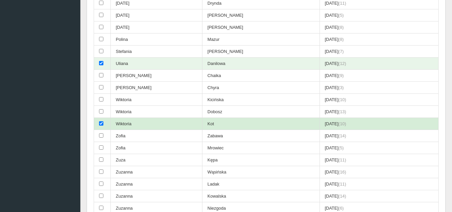
scroll to position [1247, 0]
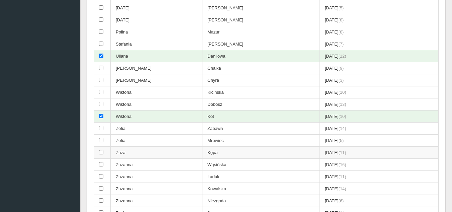
click at [103, 151] on input "checkbox" at bounding box center [101, 152] width 4 height 4
checkbox input "true"
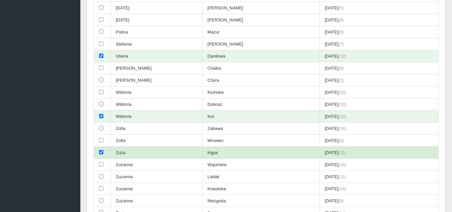
scroll to position [1214, 0]
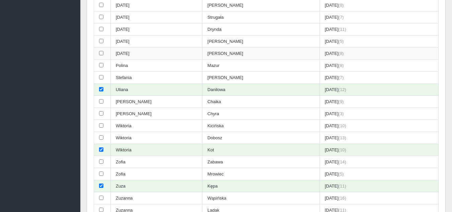
click at [106, 52] on td at bounding box center [102, 53] width 17 height 12
checkbox input "true"
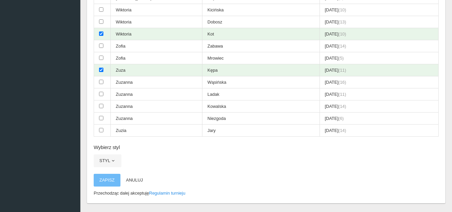
scroll to position [1347, 0]
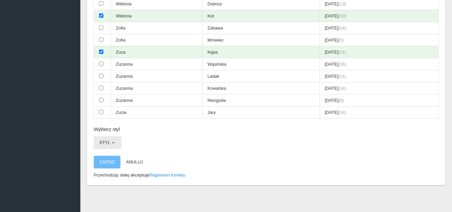
click at [116, 143] on button "Styl" at bounding box center [108, 142] width 28 height 13
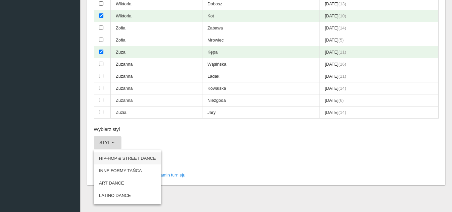
click at [129, 158] on link "HIP-HOP & STREET DANCE" at bounding box center [128, 158] width 68 height 12
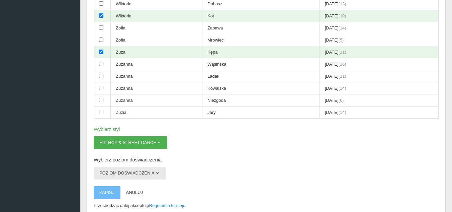
click at [151, 170] on button "Poziom doświadczenia" at bounding box center [130, 172] width 72 height 13
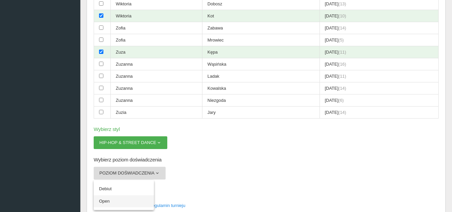
click at [112, 201] on link "Open" at bounding box center [124, 201] width 60 height 12
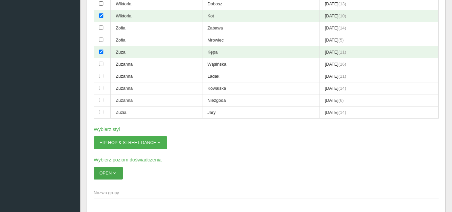
click at [115, 174] on span "button" at bounding box center [114, 172] width 5 height 5
click at [106, 186] on link "Debiut" at bounding box center [124, 188] width 60 height 12
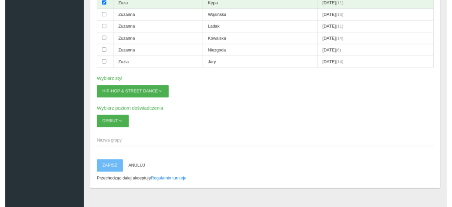
scroll to position [1404, 0]
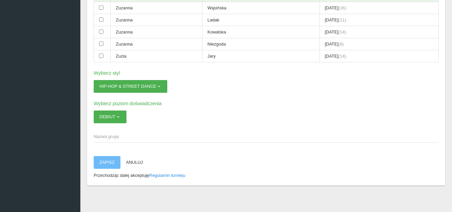
click at [135, 136] on span "Nazwa grupy" at bounding box center [263, 136] width 338 height 7
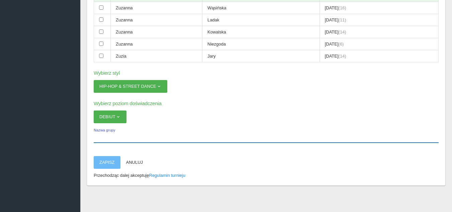
click at [135, 136] on input "Nazwa grupy" at bounding box center [266, 136] width 345 height 13
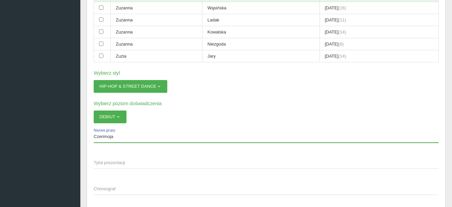
type input "Czerimoja"
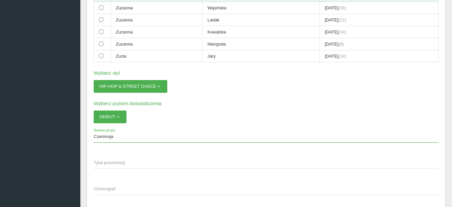
drag, startPoint x: 106, startPoint y: 162, endPoint x: 99, endPoint y: 163, distance: 6.4
click at [105, 162] on span "Tytuł prezentacji" at bounding box center [263, 162] width 338 height 7
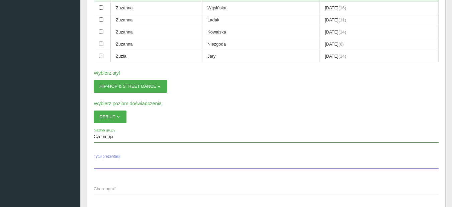
click at [105, 162] on input "Tytuł prezentacji" at bounding box center [266, 162] width 345 height 13
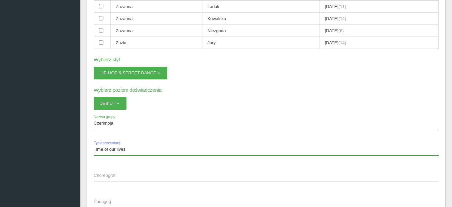
scroll to position [1437, 0]
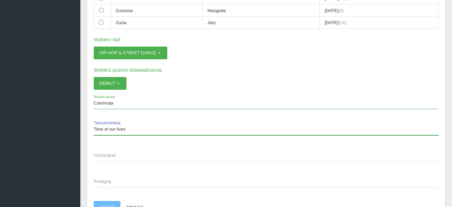
type input "Time of our lives"
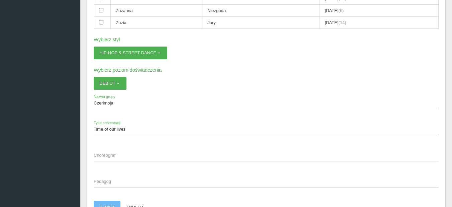
click at [120, 156] on span "Choreograf" at bounding box center [263, 155] width 338 height 7
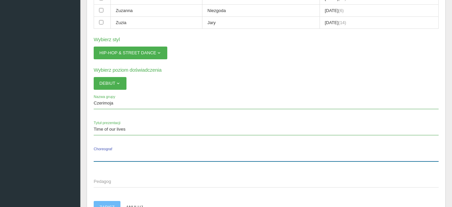
click at [120, 156] on input "Choreograf" at bounding box center [266, 154] width 345 height 13
type input "[PERSON_NAME]"
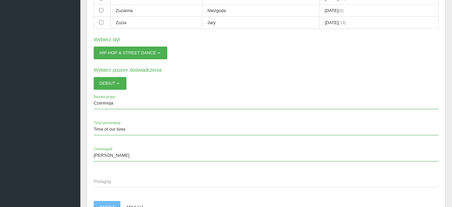
click at [116, 180] on span "Pedagog" at bounding box center [263, 181] width 338 height 7
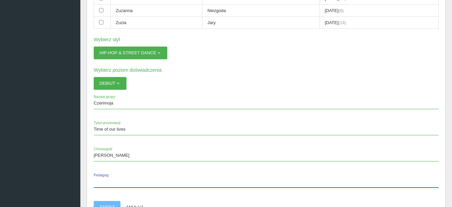
click at [116, 180] on input "Pedagog" at bounding box center [266, 180] width 345 height 13
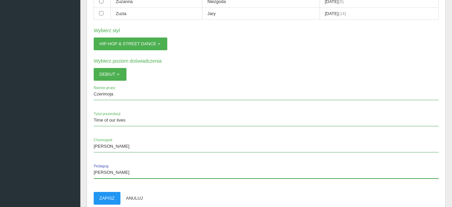
scroll to position [1470, 0]
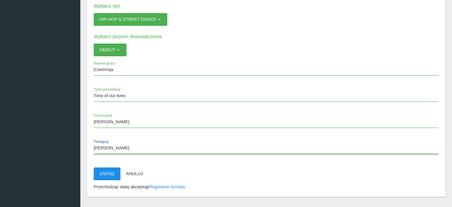
type input "[PERSON_NAME]"
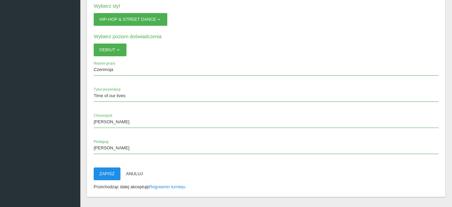
click at [112, 173] on button "Zapisz" at bounding box center [107, 173] width 27 height 13
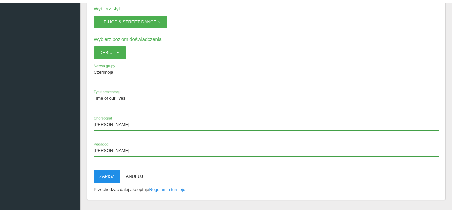
scroll to position [17, 0]
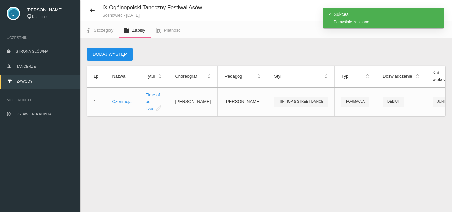
click at [120, 50] on button "Dodaj występ" at bounding box center [110, 54] width 46 height 13
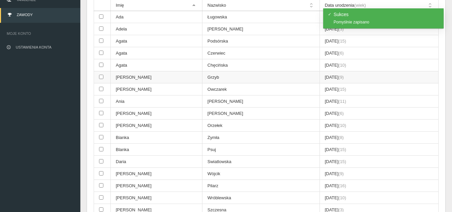
scroll to position [84, 0]
click at [107, 123] on td at bounding box center [102, 125] width 17 height 12
checkbox input "true"
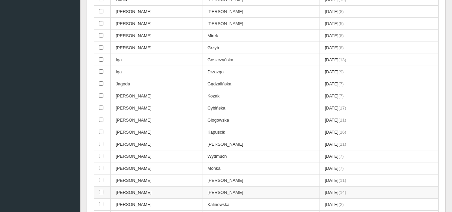
scroll to position [551, 0]
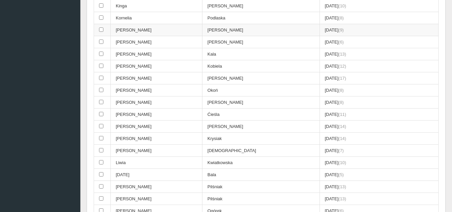
click at [106, 29] on td at bounding box center [102, 30] width 17 height 12
checkbox input "true"
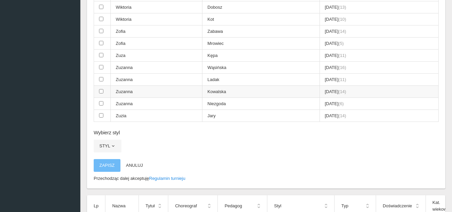
scroll to position [1342, 0]
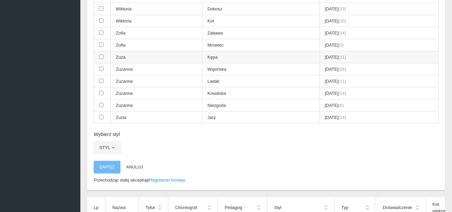
click at [104, 55] on td at bounding box center [102, 57] width 17 height 12
checkbox input "true"
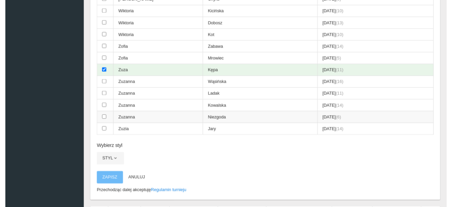
scroll to position [1409, 0]
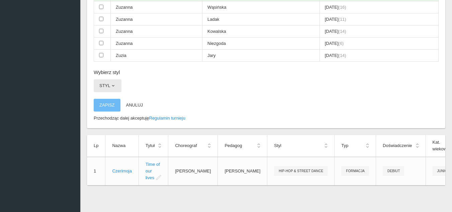
click at [113, 83] on span "button" at bounding box center [112, 85] width 5 height 5
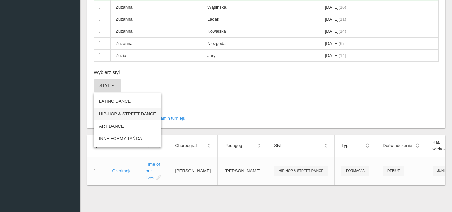
click at [115, 110] on link "HIP-HOP & STREET DANCE" at bounding box center [128, 114] width 68 height 12
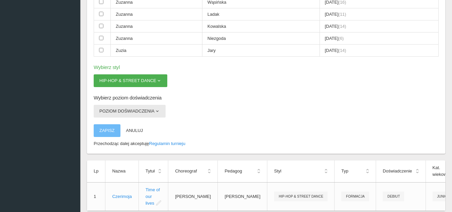
click at [134, 111] on button "Poziom doświadczenia" at bounding box center [130, 111] width 72 height 13
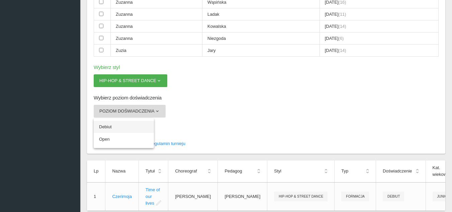
click at [123, 129] on link "Debiut" at bounding box center [124, 127] width 60 height 12
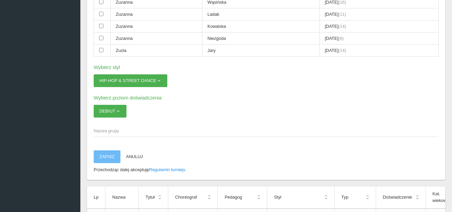
click at [123, 132] on span "Nazwa grupy" at bounding box center [263, 130] width 338 height 7
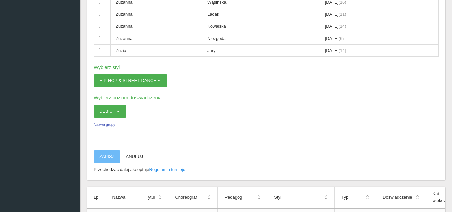
click at [123, 132] on input "Nazwa grupy" at bounding box center [266, 130] width 345 height 13
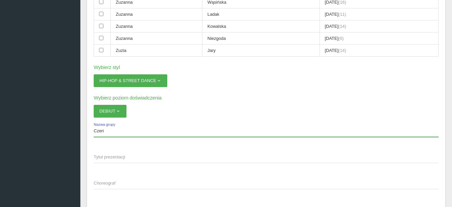
type input "Czeri"
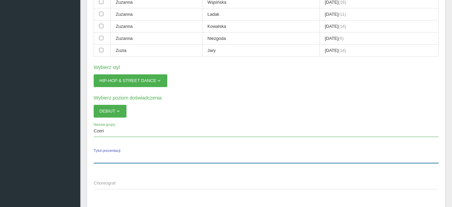
click at [122, 162] on input "Tytuł prezentacji" at bounding box center [266, 156] width 345 height 13
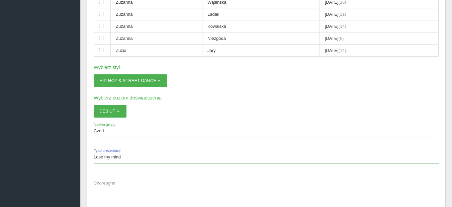
type input "Lose my mind"
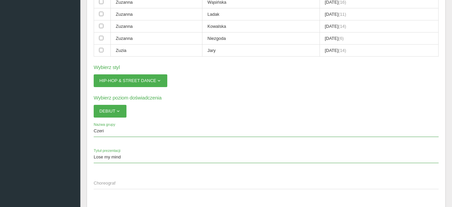
click at [118, 181] on span "Choreograf" at bounding box center [263, 182] width 338 height 7
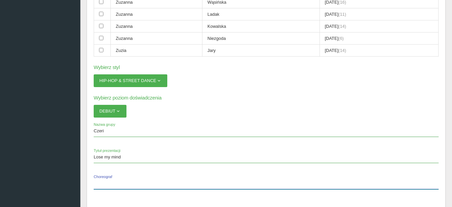
click at [118, 181] on input "Choreograf" at bounding box center [266, 182] width 345 height 13
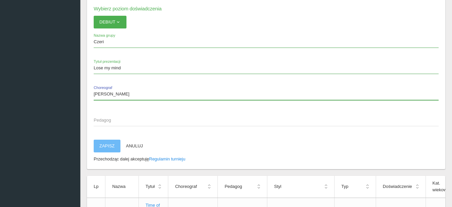
scroll to position [1510, 0]
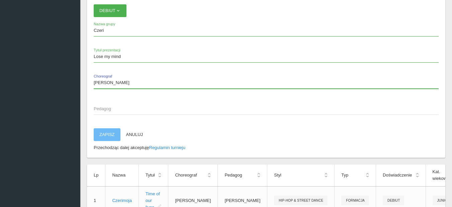
type input "[PERSON_NAME]"
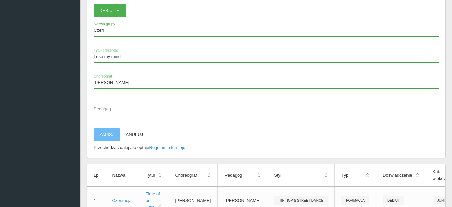
click at [109, 108] on span "Pedagog" at bounding box center [263, 108] width 338 height 7
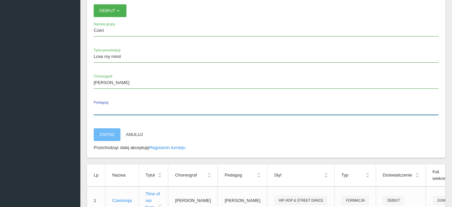
click at [109, 108] on input "Pedagog" at bounding box center [266, 108] width 345 height 13
type input "[PERSON_NAME]"
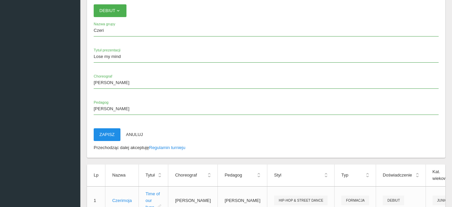
click at [106, 137] on button "Zapisz" at bounding box center [107, 134] width 27 height 13
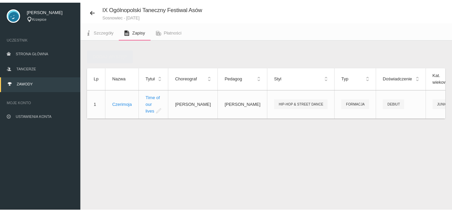
scroll to position [17, 0]
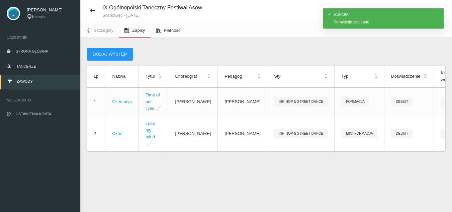
click at [168, 30] on span "Płatności" at bounding box center [173, 30] width 18 height 5
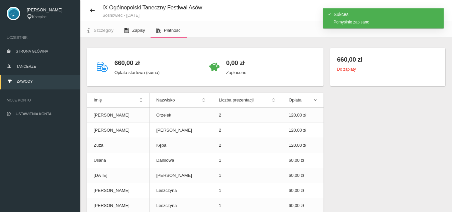
click at [140, 30] on span "Zapisy" at bounding box center [138, 30] width 13 height 5
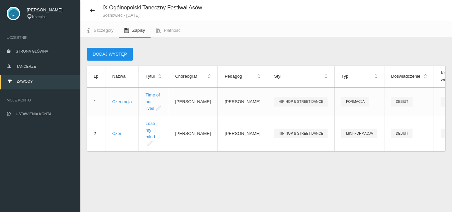
click at [102, 54] on button "Dodaj występ" at bounding box center [110, 54] width 46 height 13
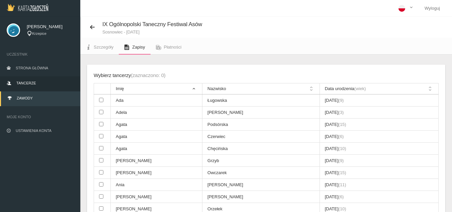
click at [22, 82] on span "Tancerze" at bounding box center [25, 83] width 19 height 4
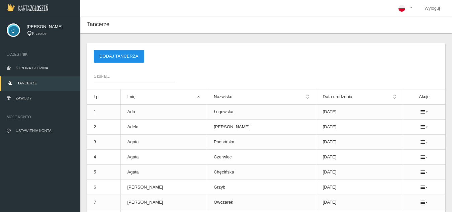
click at [109, 55] on button "Dodaj tancerza" at bounding box center [119, 56] width 50 height 13
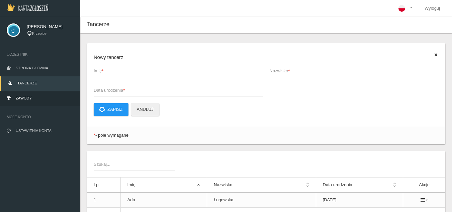
click at [34, 94] on link "Zawody" at bounding box center [40, 98] width 80 height 15
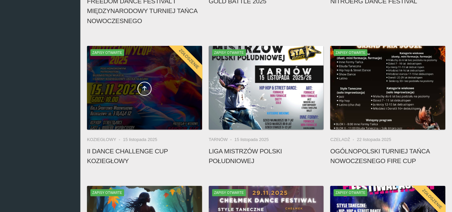
click at [140, 100] on div at bounding box center [144, 88] width 115 height 84
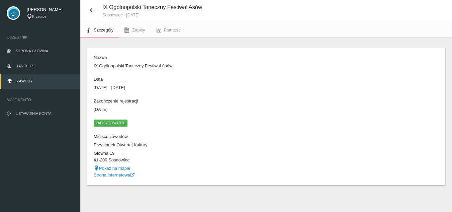
scroll to position [24, 0]
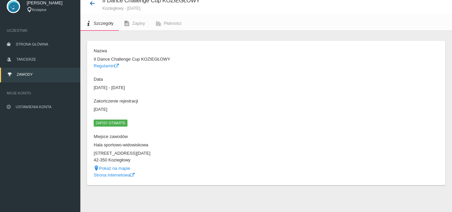
click at [90, 2] on icon at bounding box center [92, 3] width 5 height 5
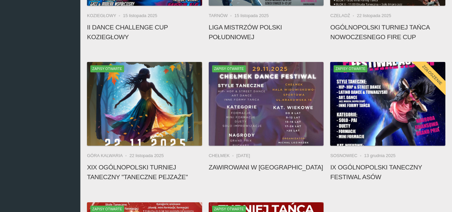
scroll to position [291, 0]
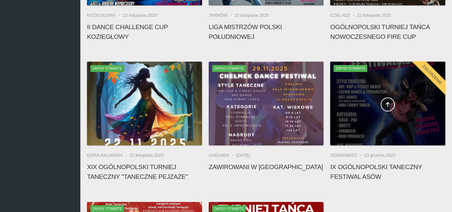
click at [387, 127] on div at bounding box center [387, 103] width 115 height 84
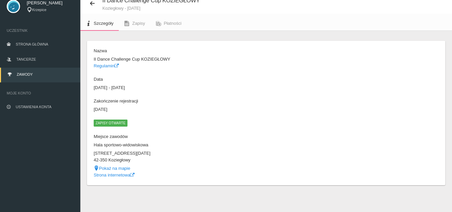
click at [387, 127] on div "Nazwa II Dance Challenge Cup KOZIEGŁOWY Regulamin Data [DATE] - [DATE] Zakończe…" at bounding box center [265, 112] width 351 height 130
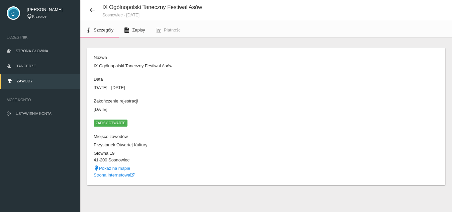
click at [133, 29] on span "Zapisy" at bounding box center [138, 29] width 13 height 5
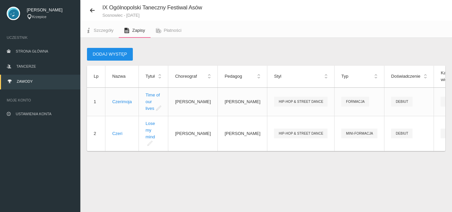
click at [109, 52] on button "Dodaj występ" at bounding box center [110, 54] width 46 height 13
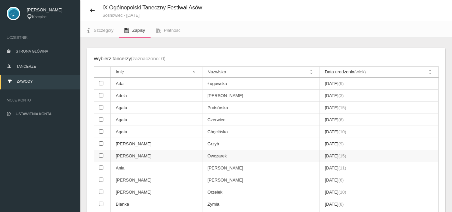
click at [139, 155] on td "[PERSON_NAME]" at bounding box center [157, 156] width 92 height 12
checkbox input "true"
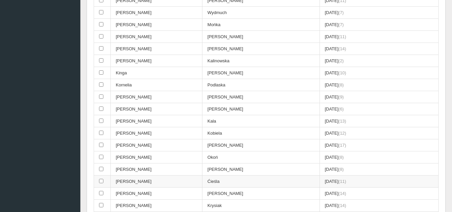
scroll to position [518, 0]
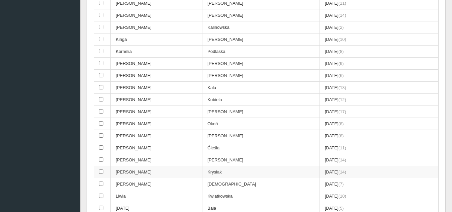
click at [174, 173] on td "[PERSON_NAME]" at bounding box center [157, 172] width 92 height 12
checkbox input "true"
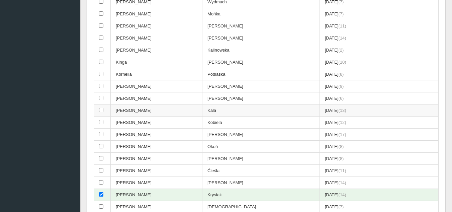
scroll to position [485, 0]
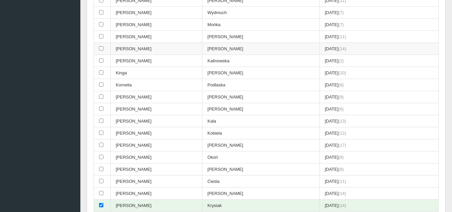
click at [237, 49] on td "[PERSON_NAME]" at bounding box center [260, 49] width 117 height 12
checkbox input "true"
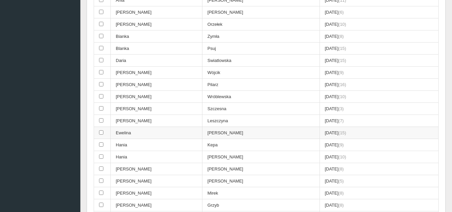
scroll to position [184, 0]
click at [246, 60] on td "Swiatlowska" at bounding box center [260, 61] width 117 height 12
checkbox input "true"
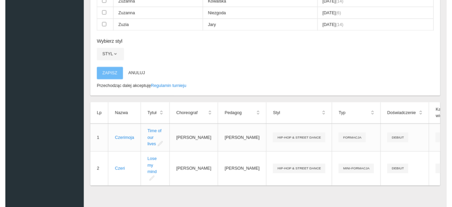
scroll to position [1437, 0]
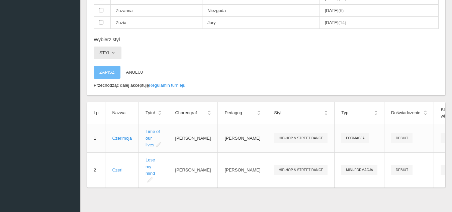
click at [112, 53] on span "button" at bounding box center [112, 52] width 5 height 5
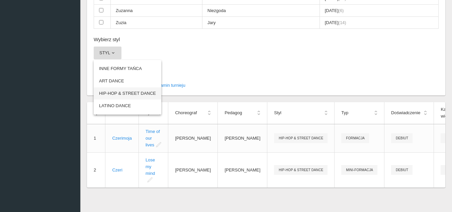
click at [124, 93] on link "HIP-HOP & STREET DANCE" at bounding box center [128, 93] width 68 height 12
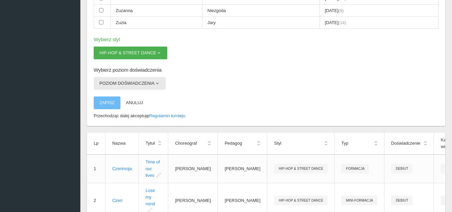
click at [159, 87] on button "Poziom doświadczenia" at bounding box center [130, 83] width 72 height 13
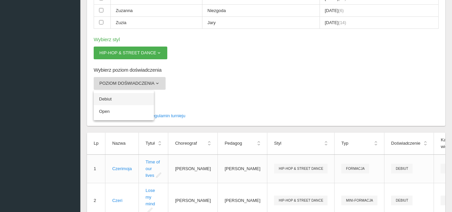
click at [103, 99] on link "Debiut" at bounding box center [124, 99] width 60 height 12
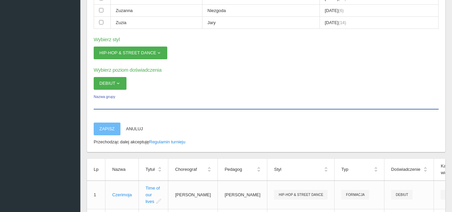
click at [107, 107] on input "Nazwa grupy" at bounding box center [266, 102] width 345 height 13
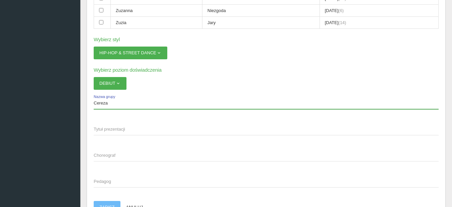
type input "Cereza"
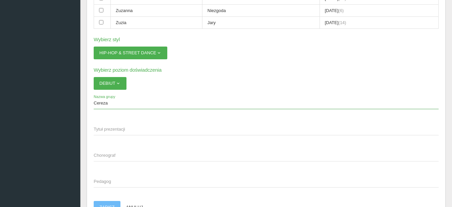
click at [119, 131] on span "Tytuł prezentacji" at bounding box center [263, 129] width 338 height 7
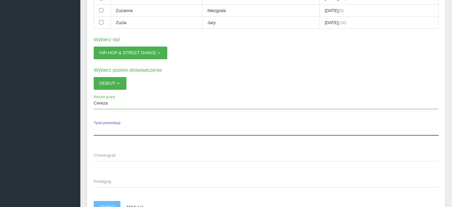
click at [119, 131] on input "Tytuł prezentacji" at bounding box center [266, 128] width 345 height 13
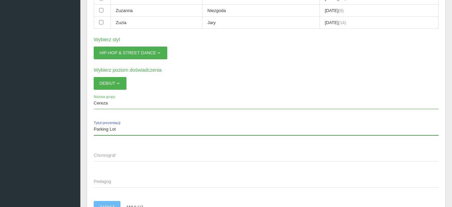
type input "Parking Lot"
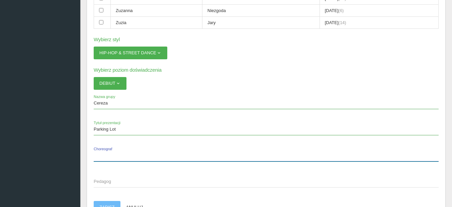
click at [108, 149] on input "Choreograf" at bounding box center [266, 154] width 345 height 13
type input "M"
type input "[PERSON_NAME]"
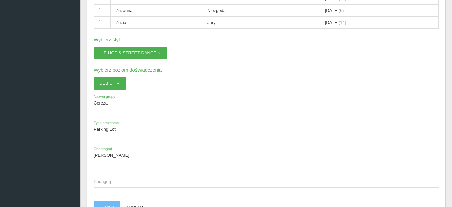
click at [115, 182] on span "Pedagog" at bounding box center [263, 181] width 338 height 7
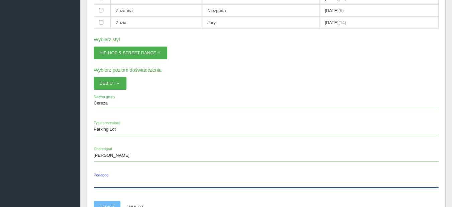
click at [115, 182] on input "Pedagog" at bounding box center [266, 180] width 345 height 13
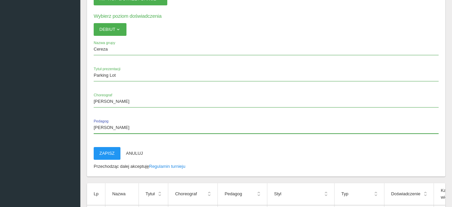
scroll to position [1504, 0]
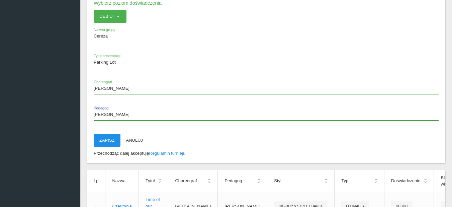
type input "[PERSON_NAME]"
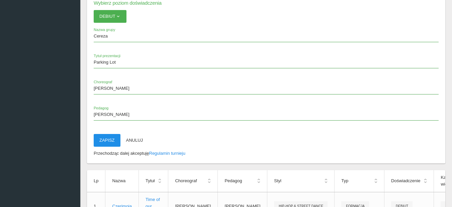
click at [107, 142] on button "Zapisz" at bounding box center [107, 140] width 27 height 13
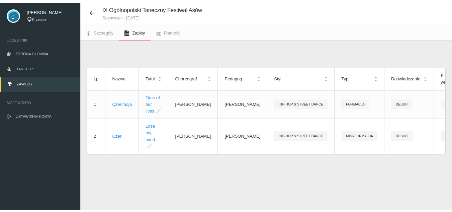
scroll to position [17, 0]
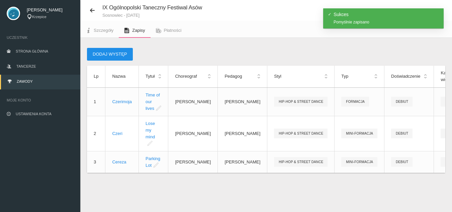
click at [111, 56] on button "Dodaj występ" at bounding box center [110, 54] width 46 height 13
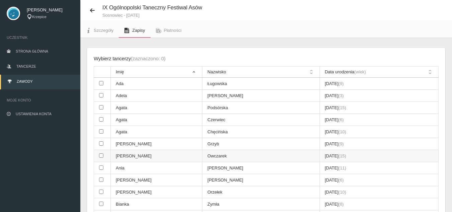
click at [133, 157] on td "[PERSON_NAME]" at bounding box center [157, 156] width 92 height 12
checkbox input "true"
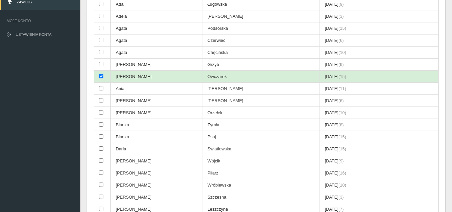
scroll to position [117, 0]
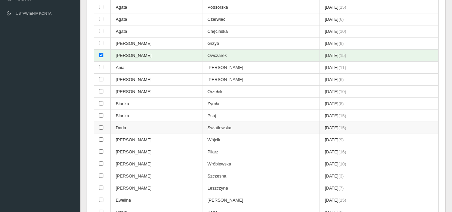
click at [172, 129] on td "Daria" at bounding box center [157, 128] width 92 height 12
checkbox input "true"
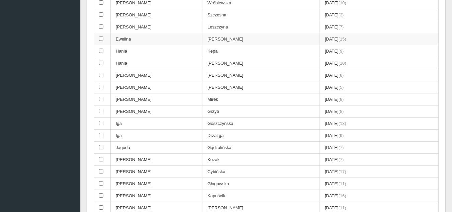
scroll to position [284, 0]
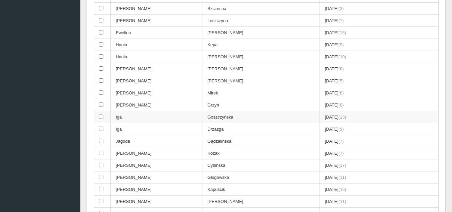
click at [173, 119] on td "Iga" at bounding box center [157, 117] width 92 height 12
checkbox input "true"
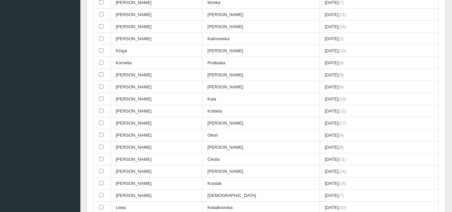
scroll to position [518, 0]
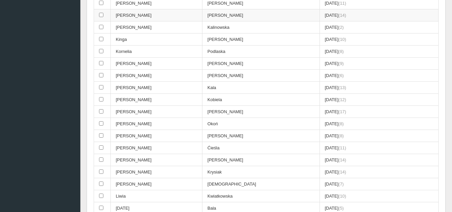
click at [167, 20] on td "[PERSON_NAME]" at bounding box center [157, 15] width 92 height 12
checkbox input "true"
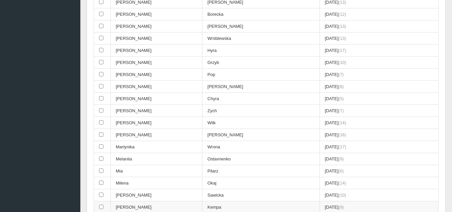
scroll to position [752, 0]
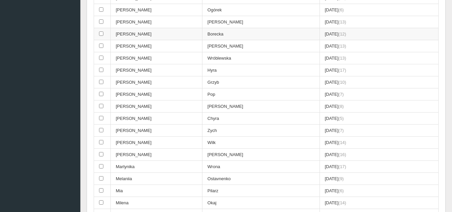
click at [167, 37] on td "[PERSON_NAME]" at bounding box center [157, 34] width 92 height 12
checkbox input "true"
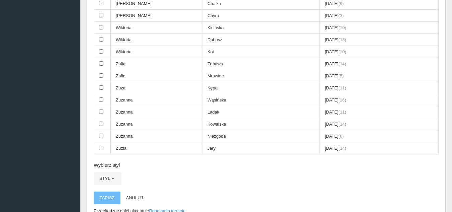
scroll to position [1320, 0]
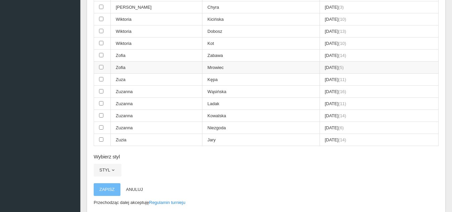
click at [136, 67] on td "Zofia" at bounding box center [157, 67] width 92 height 12
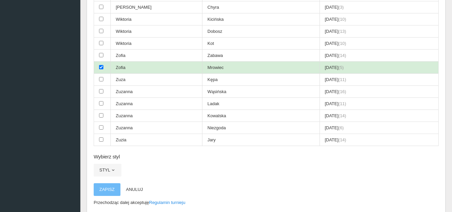
click at [136, 67] on td "Zofia" at bounding box center [157, 67] width 92 height 12
checkbox input "false"
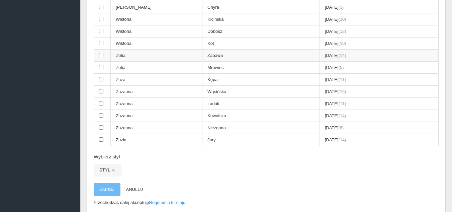
click at [137, 55] on td "Zofia" at bounding box center [157, 55] width 92 height 12
checkbox input "true"
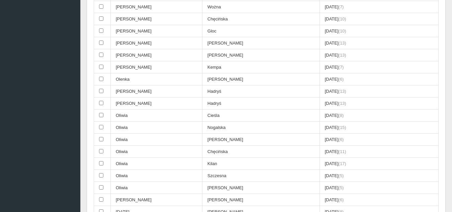
scroll to position [919, 0]
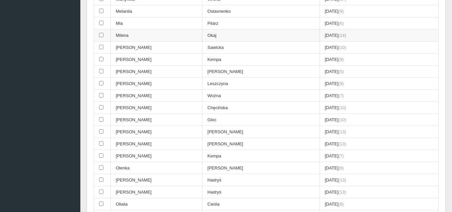
click at [202, 35] on td "Okaj" at bounding box center [260, 35] width 117 height 12
checkbox input "true"
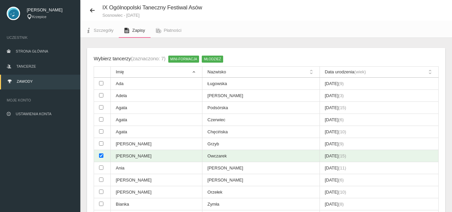
scroll to position [0, 0]
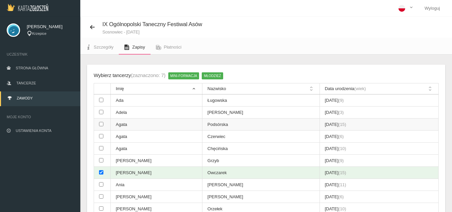
click at [185, 124] on td "Agata" at bounding box center [157, 124] width 92 height 12
checkbox input "true"
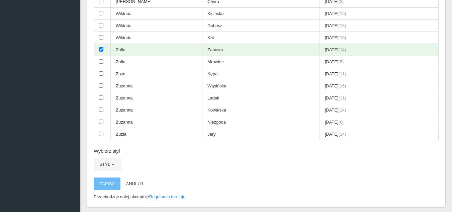
scroll to position [1337, 0]
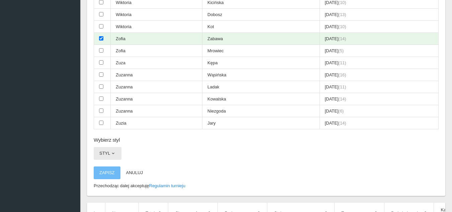
click at [108, 155] on button "Styl" at bounding box center [108, 153] width 28 height 13
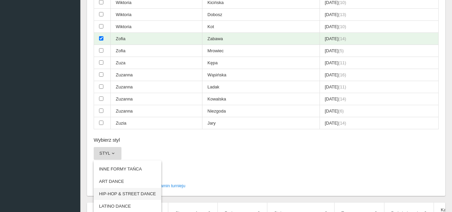
click at [128, 192] on link "HIP-HOP & STREET DANCE" at bounding box center [128, 193] width 68 height 12
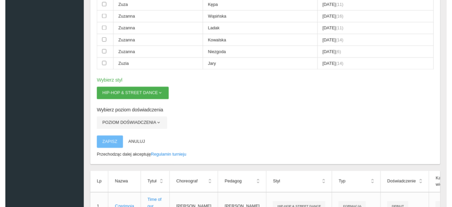
scroll to position [1404, 0]
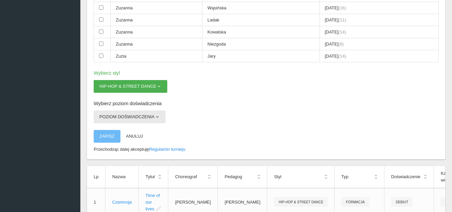
click at [151, 119] on button "Poziom doświadczenia" at bounding box center [130, 116] width 72 height 13
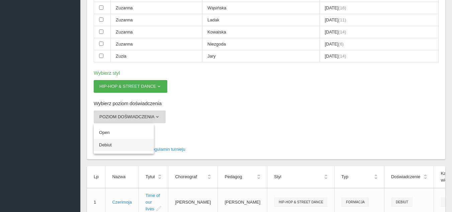
click at [109, 146] on link "Debiut" at bounding box center [124, 145] width 60 height 12
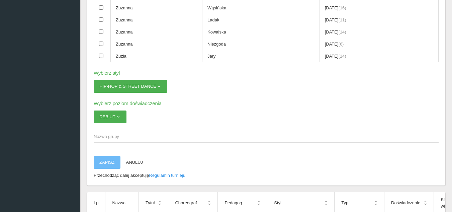
click at [123, 139] on span "Nazwa grupy" at bounding box center [263, 136] width 338 height 7
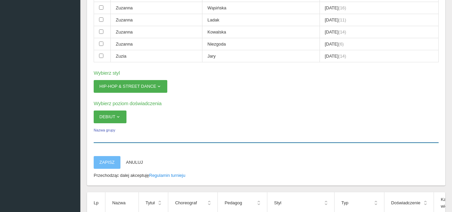
click at [123, 139] on input "Nazwa grupy" at bounding box center [266, 136] width 345 height 13
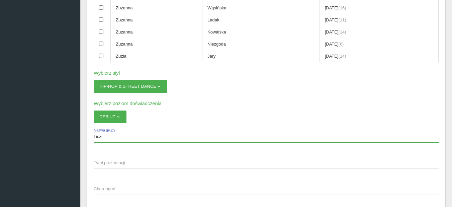
type input "Liczi"
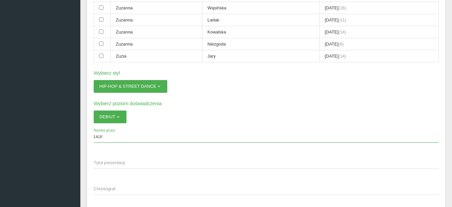
click at [123, 163] on span "Tytuł prezentacji" at bounding box center [263, 162] width 338 height 7
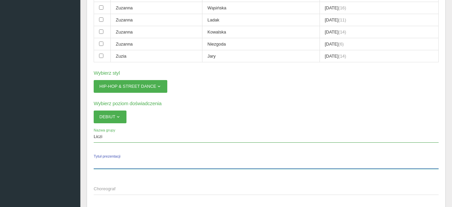
click at [123, 163] on input "Tytuł prezentacji" at bounding box center [266, 162] width 345 height 13
type input "No Broke Boys"
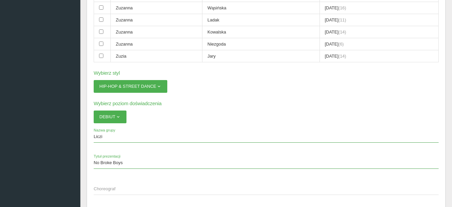
click at [110, 190] on span "Choreograf" at bounding box center [263, 188] width 338 height 7
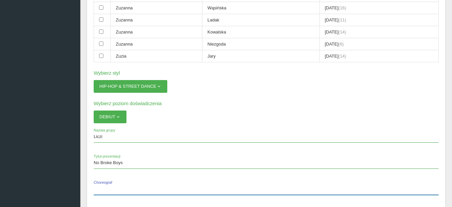
click at [110, 190] on input "Choreograf" at bounding box center [266, 188] width 345 height 13
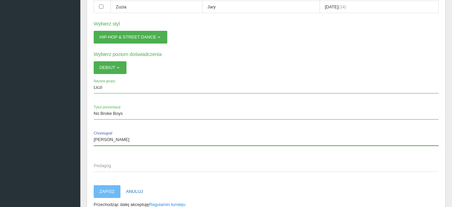
scroll to position [1470, 0]
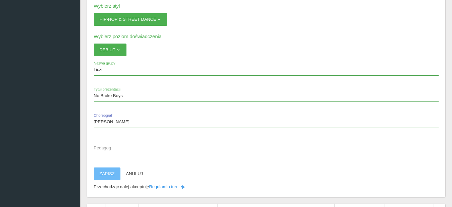
type input "[PERSON_NAME]"
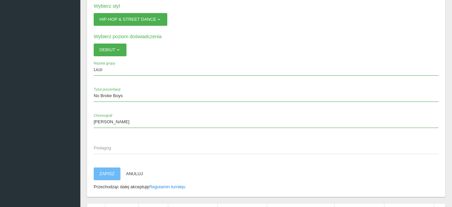
click at [106, 149] on span "Pedagog" at bounding box center [263, 147] width 338 height 7
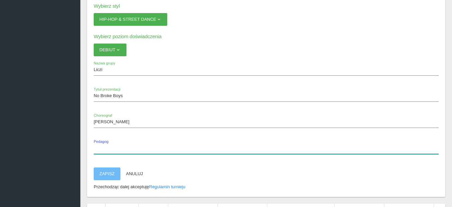
click at [106, 149] on input "Pedagog" at bounding box center [266, 147] width 345 height 13
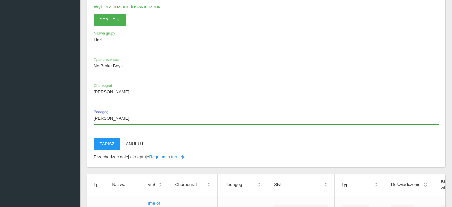
scroll to position [1504, 0]
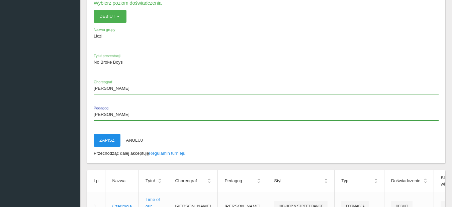
type input "[PERSON_NAME]"
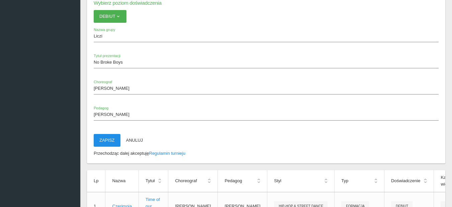
click at [108, 139] on button "Zapisz" at bounding box center [107, 140] width 27 height 13
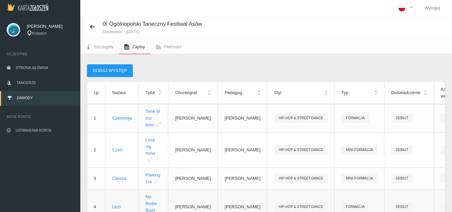
scroll to position [0, 0]
